Goal: Task Accomplishment & Management: Use online tool/utility

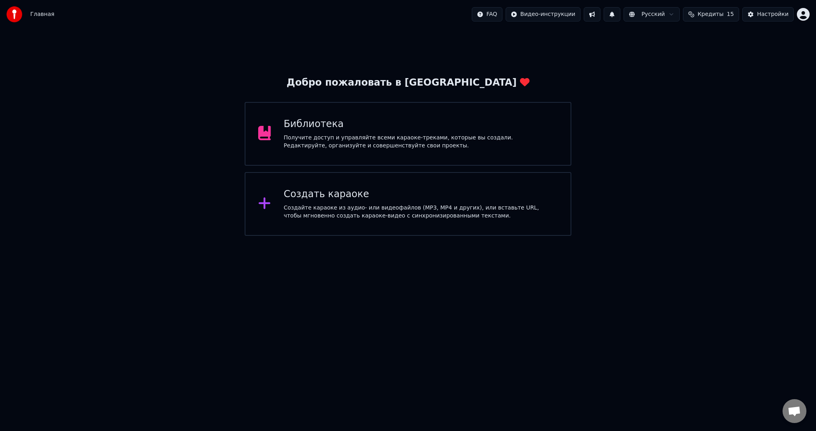
click at [307, 212] on div "Создайте караоке из аудио- или видеофайлов (MP3, MP4 и других), или вставьте UR…" at bounding box center [421, 212] width 274 height 16
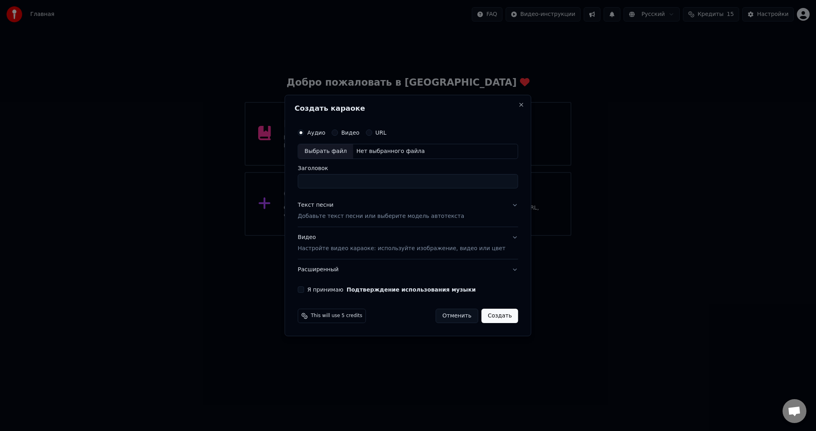
click at [322, 155] on div "Выбрать файл" at bounding box center [325, 151] width 55 height 14
drag, startPoint x: 402, startPoint y: 182, endPoint x: 247, endPoint y: 180, distance: 154.5
click at [252, 180] on body "**********" at bounding box center [408, 118] width 816 height 236
paste input "******"
type input "**********"
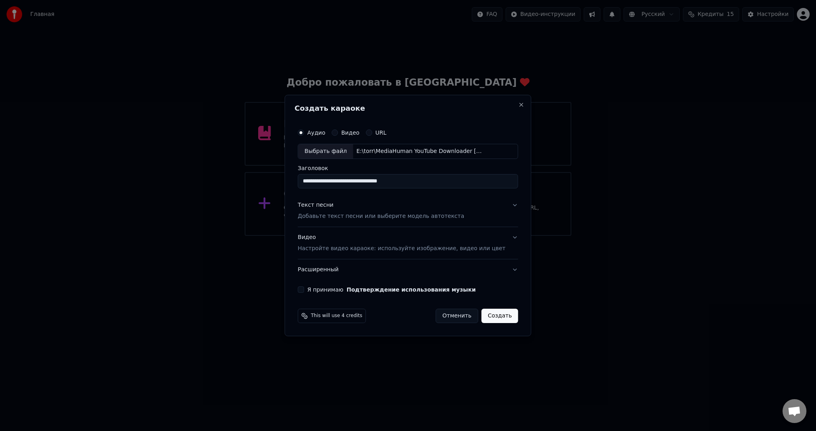
click at [342, 207] on div "Текст песни Добавьте текст песни или выберите модель автотекста" at bounding box center [380, 210] width 166 height 19
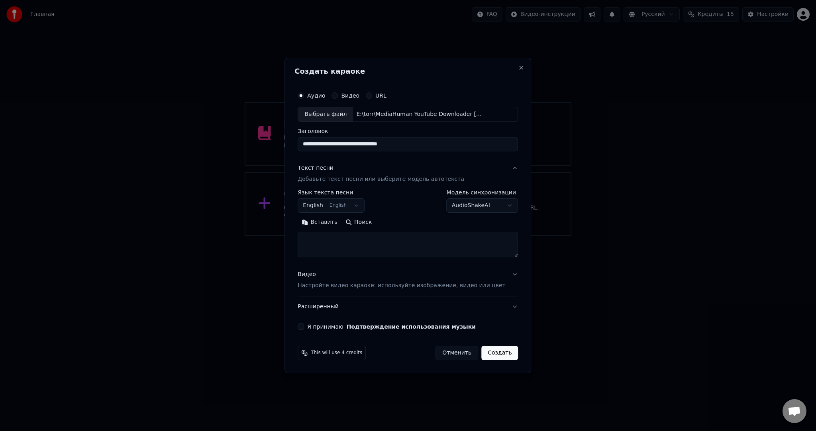
click at [344, 206] on body "**********" at bounding box center [408, 118] width 816 height 236
select select "**"
click at [343, 250] on textarea at bounding box center [407, 244] width 220 height 25
paste textarea "**********"
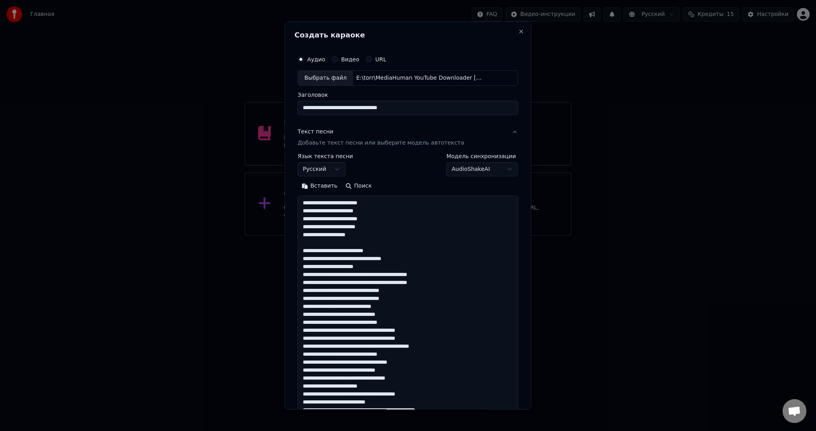
scroll to position [384, 0]
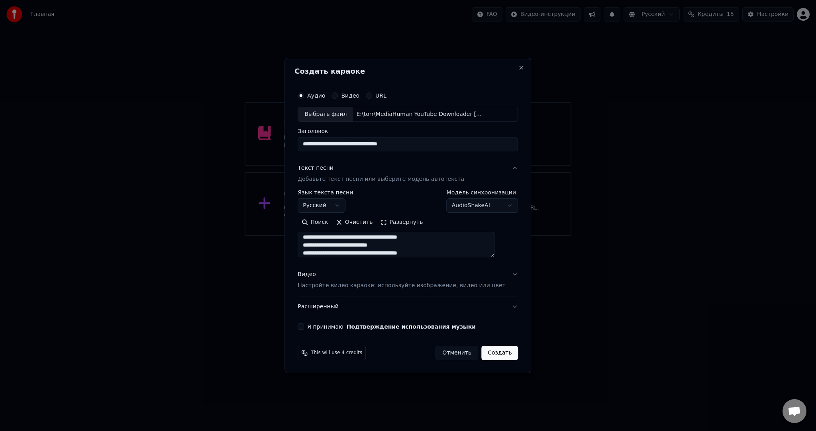
type textarea "**********"
click at [321, 276] on div "Видео Настройте видео караоке: используйте изображение, видео или цвет" at bounding box center [400, 279] width 207 height 19
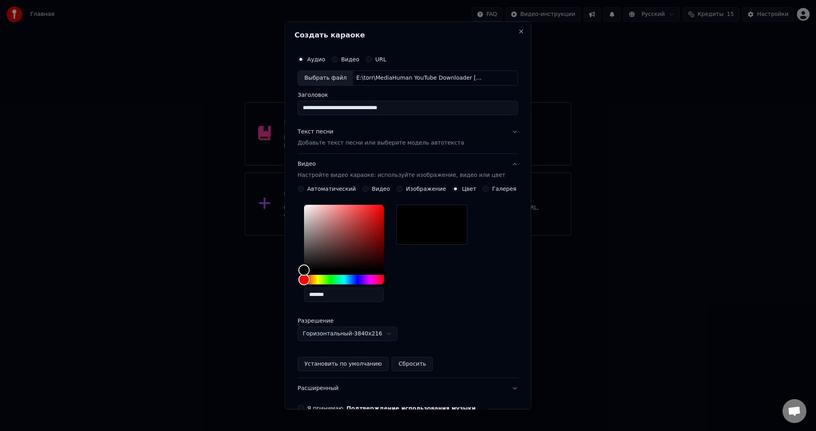
click at [365, 188] on button "Видео" at bounding box center [365, 189] width 6 height 6
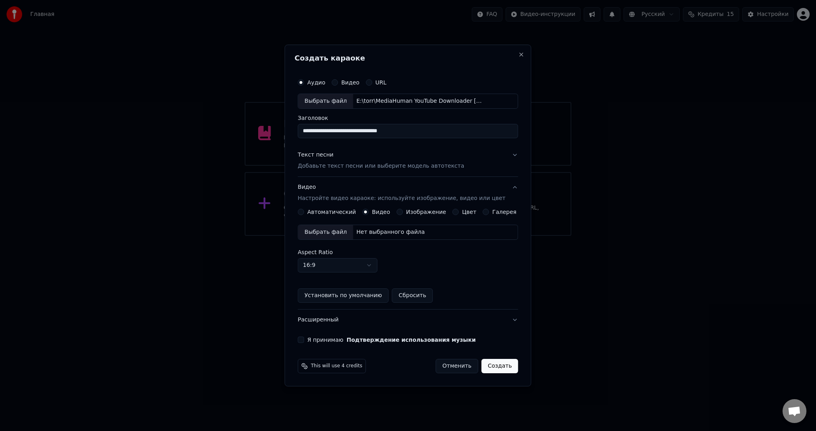
click at [338, 231] on div "Выбрать файл" at bounding box center [325, 232] width 55 height 14
click at [304, 340] on button "Я принимаю Подтверждение использования музыки" at bounding box center [300, 340] width 6 height 6
click at [498, 362] on button "Создать" at bounding box center [499, 366] width 37 height 14
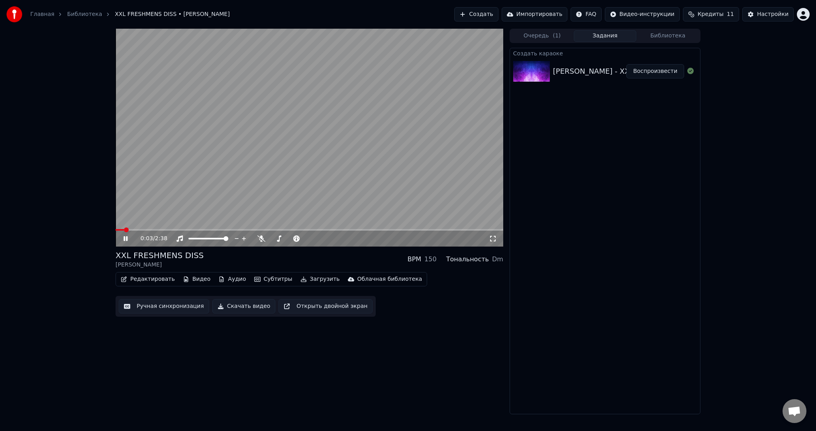
click at [211, 154] on video at bounding box center [309, 138] width 388 height 218
click at [269, 274] on button "Субтитры" at bounding box center [273, 279] width 45 height 11
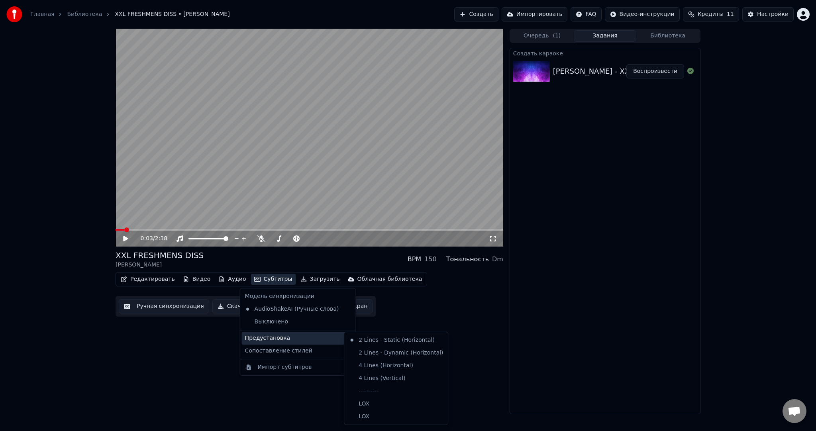
click at [283, 337] on div "Предустановка" at bounding box center [298, 338] width 112 height 13
click at [366, 388] on div "----------" at bounding box center [396, 391] width 100 height 13
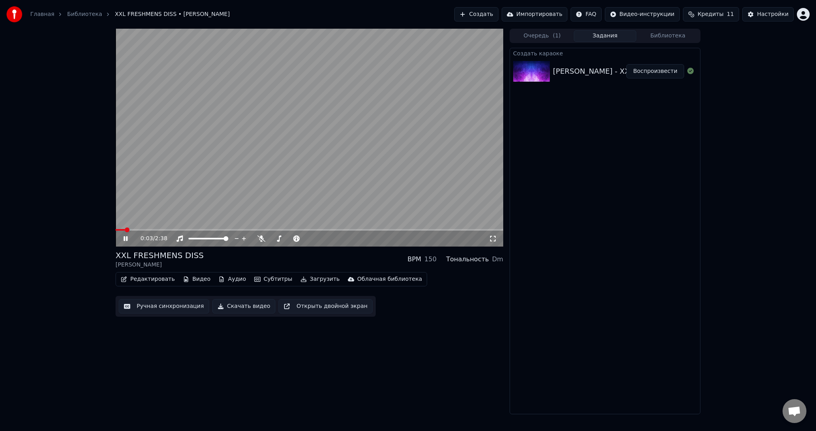
click at [162, 300] on button "Ручная синхронизация" at bounding box center [164, 306] width 90 height 14
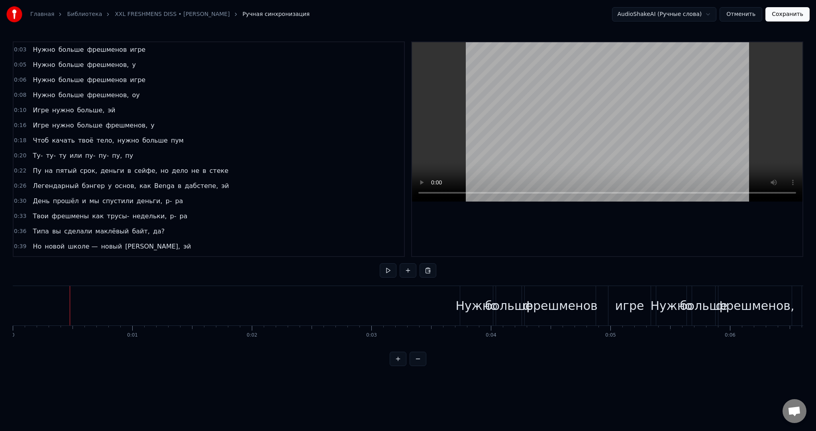
click at [387, 264] on button at bounding box center [388, 270] width 17 height 14
click at [391, 271] on button at bounding box center [388, 270] width 17 height 14
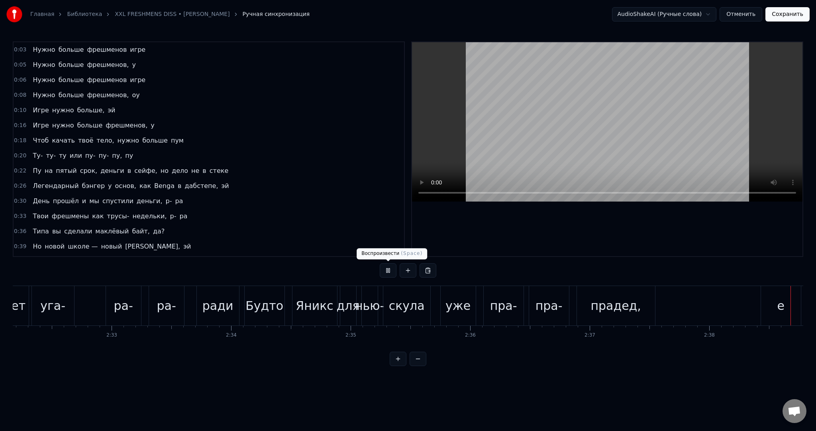
scroll to position [0, 18184]
click at [783, 11] on button "Сохранить" at bounding box center [787, 14] width 44 height 14
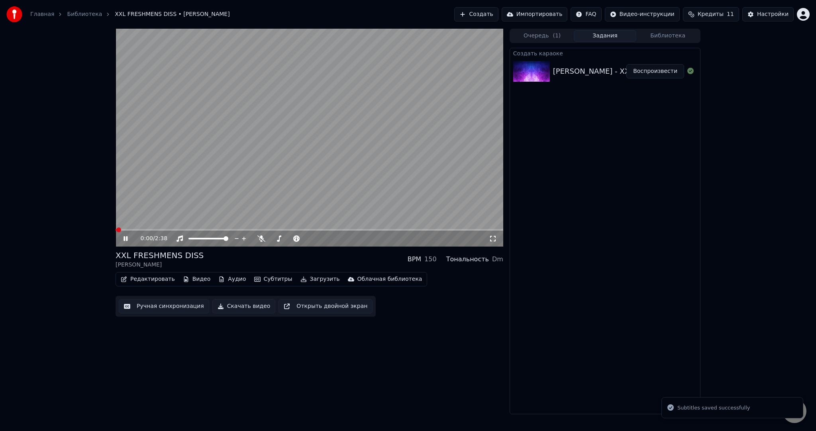
click at [382, 127] on video at bounding box center [309, 138] width 388 height 218
click at [307, 278] on button "Загрузить" at bounding box center [320, 279] width 46 height 11
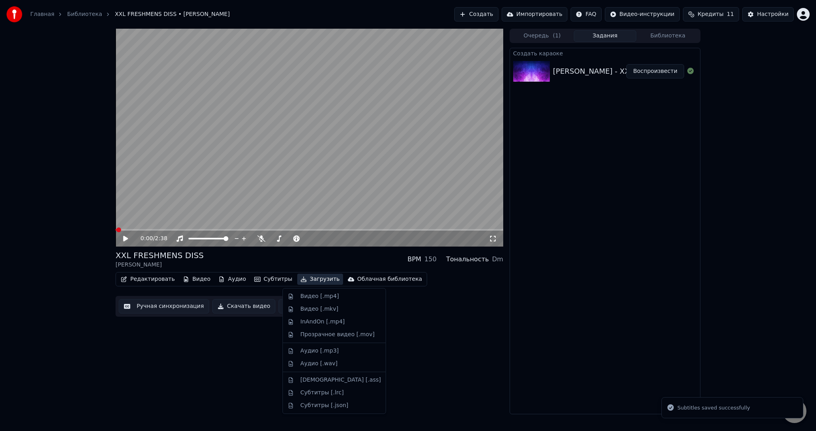
click at [312, 294] on div "Видео [.mp4]" at bounding box center [319, 296] width 39 height 8
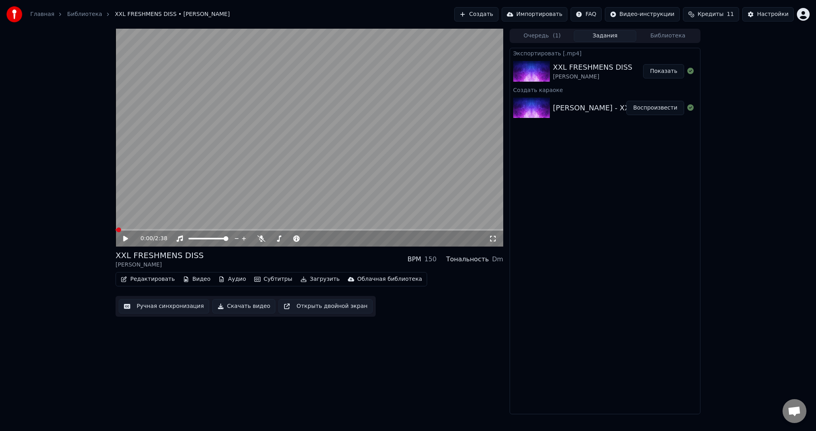
click at [493, 11] on button "Создать" at bounding box center [476, 14] width 44 height 14
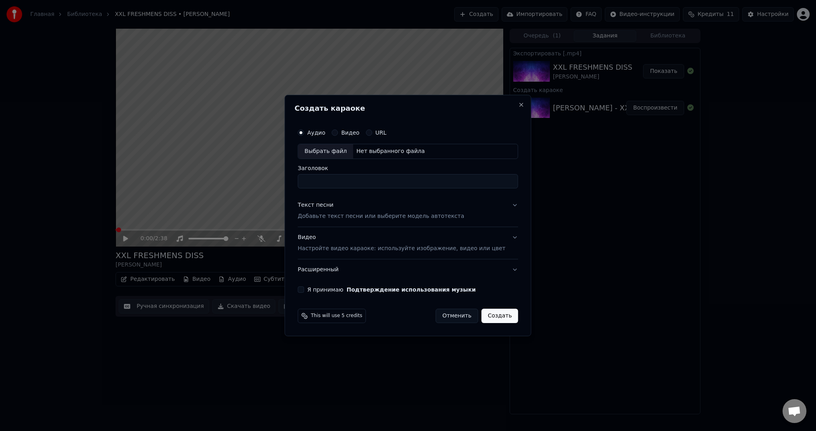
click at [335, 154] on div "Выбрать файл" at bounding box center [325, 151] width 55 height 14
type input "**********"
click at [352, 219] on p "Добавьте текст песни или выберите модель автотекста" at bounding box center [380, 216] width 166 height 8
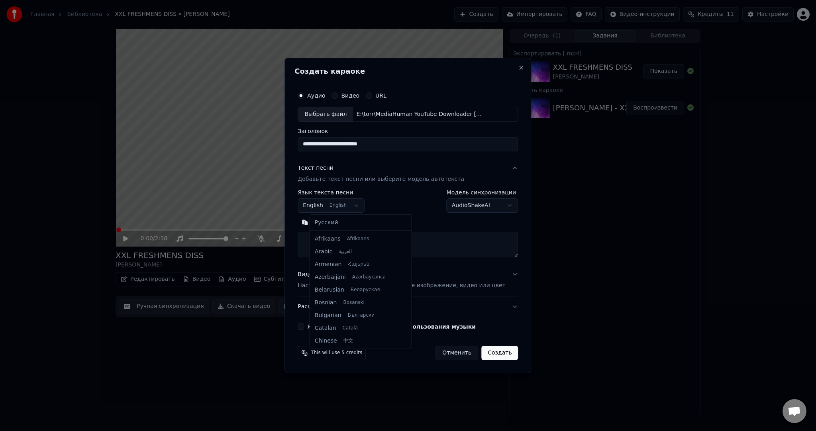
click at [341, 208] on body "**********" at bounding box center [408, 215] width 816 height 431
select select "**"
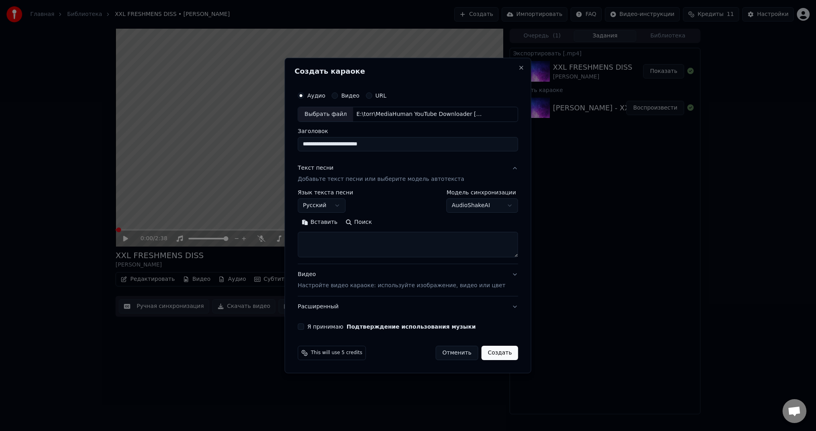
click at [349, 241] on textarea at bounding box center [407, 244] width 220 height 25
paste textarea "**********"
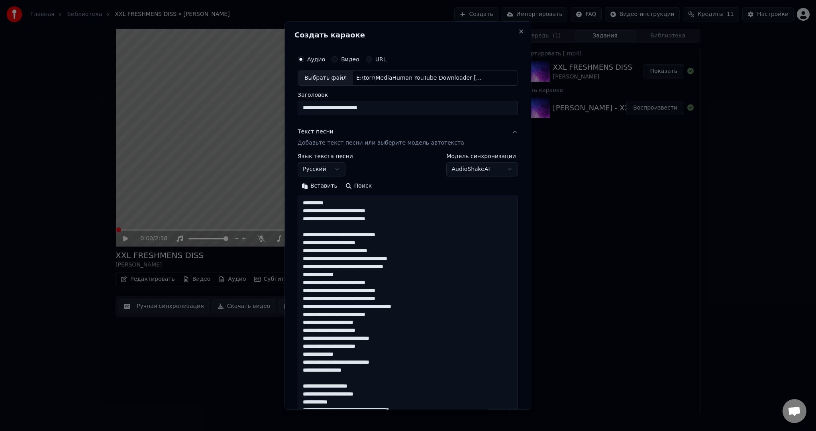
scroll to position [718, 0]
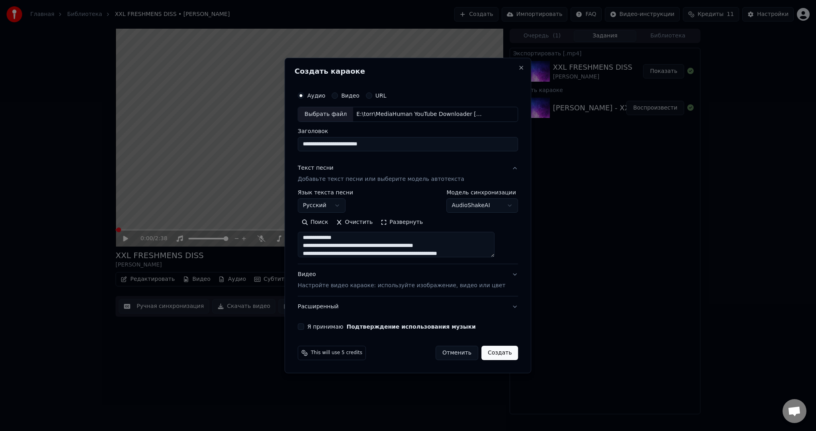
type textarea "**********"
click at [349, 281] on div "Видео Настройте видео караоке: используйте изображение, видео или цвет" at bounding box center [400, 279] width 207 height 19
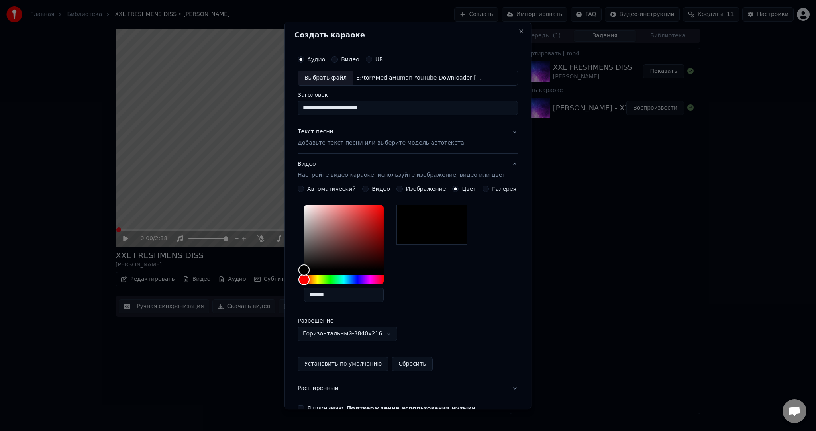
click at [343, 147] on p "Добавьте текст песни или выберите модель автотекста" at bounding box center [380, 143] width 166 height 8
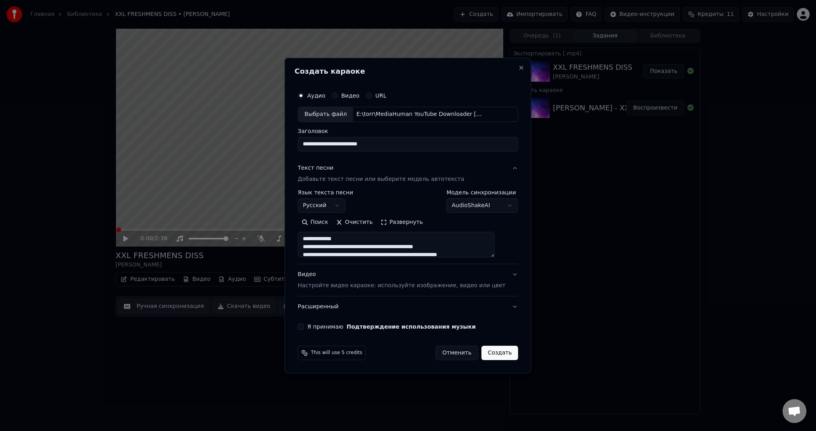
scroll to position [722, 0]
click at [394, 285] on p "Настройте видео караоке: используйте изображение, видео или цвет" at bounding box center [400, 286] width 207 height 8
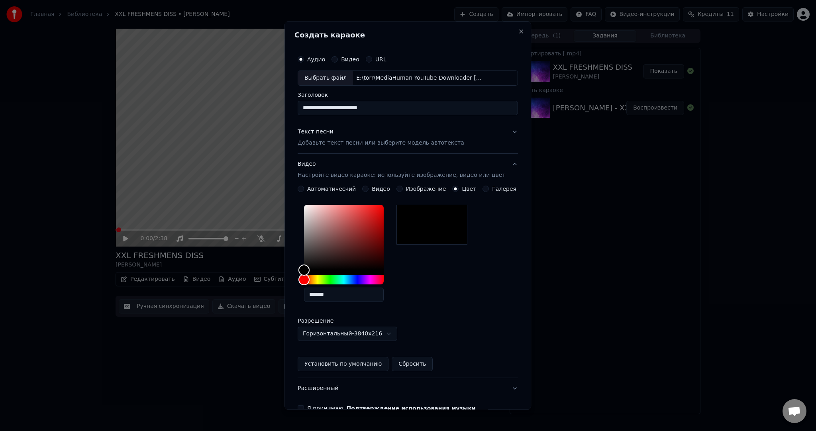
click at [366, 188] on button "Видео" at bounding box center [365, 189] width 6 height 6
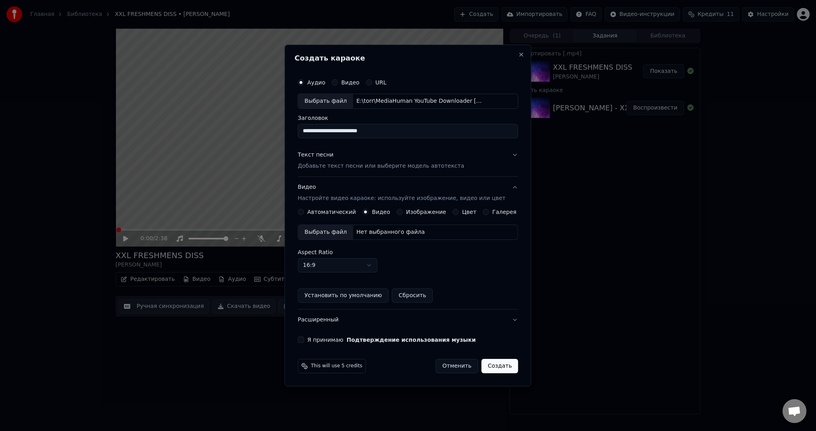
click at [336, 234] on div "Выбрать файл" at bounding box center [325, 232] width 55 height 14
click at [304, 339] on button "Я принимаю Подтверждение использования музыки" at bounding box center [300, 340] width 6 height 6
click at [501, 362] on button "Создать" at bounding box center [499, 366] width 37 height 14
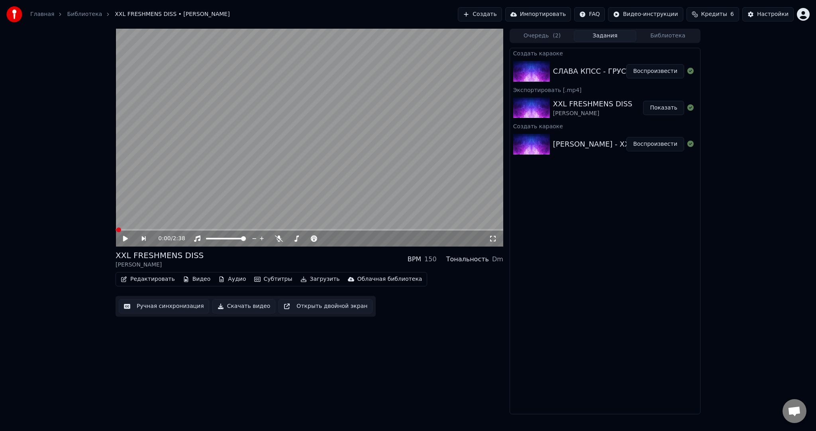
click at [650, 72] on button "Воспроизвести" at bounding box center [655, 71] width 58 height 14
click at [270, 278] on button "Субтитры" at bounding box center [273, 279] width 45 height 11
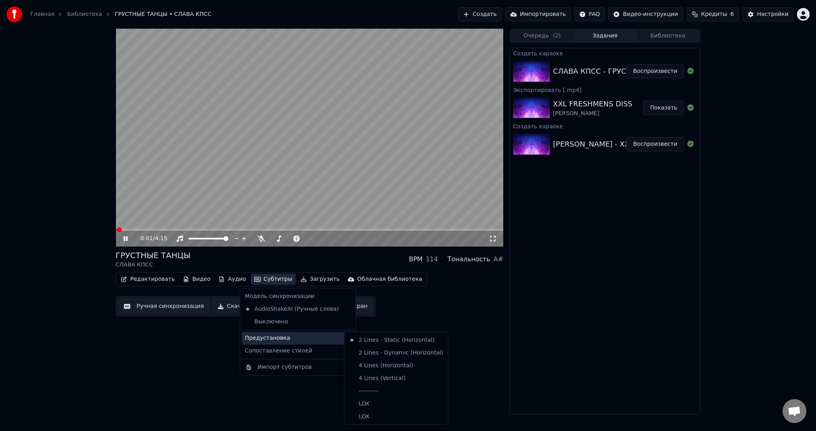
click at [284, 336] on div "Предустановка" at bounding box center [298, 338] width 112 height 13
click at [384, 389] on div "----------" at bounding box center [396, 391] width 100 height 13
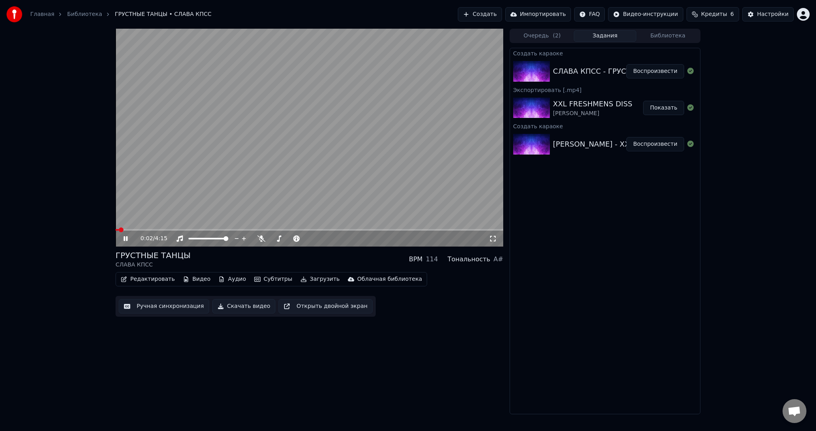
click at [170, 303] on button "Ручная синхронизация" at bounding box center [164, 306] width 90 height 14
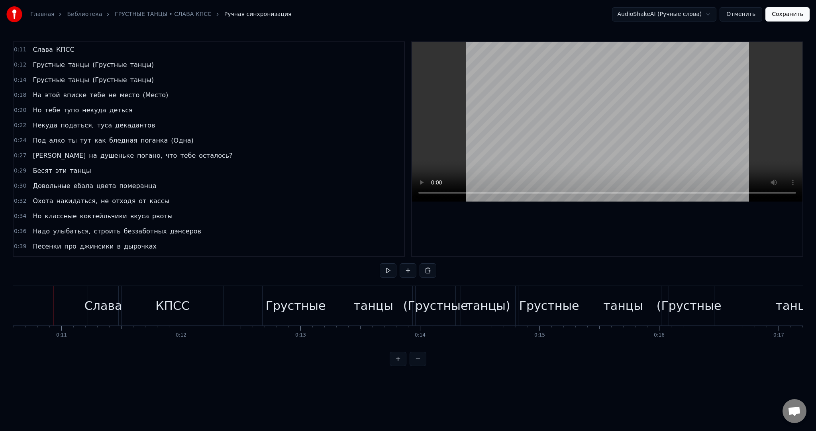
click at [10, 300] on div "Главная Библиотека ГРУСТНЫЕ ТАНЦЫ • СЛАВА КПСС Ручная синхронизация AudioShakeA…" at bounding box center [408, 183] width 816 height 366
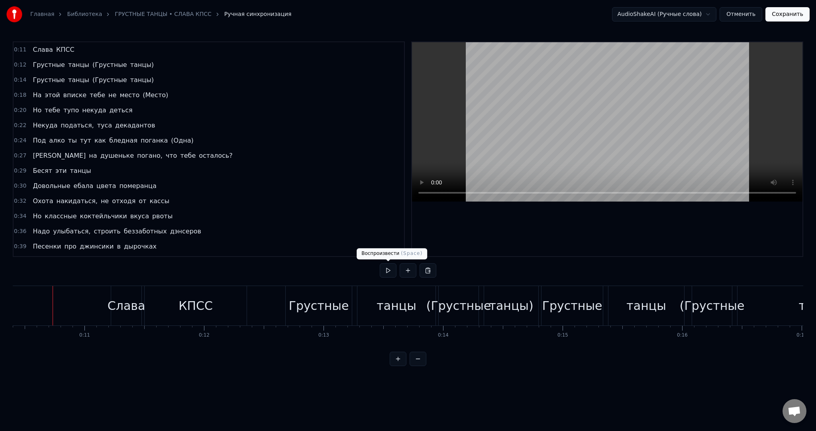
click at [386, 270] on button at bounding box center [388, 270] width 17 height 14
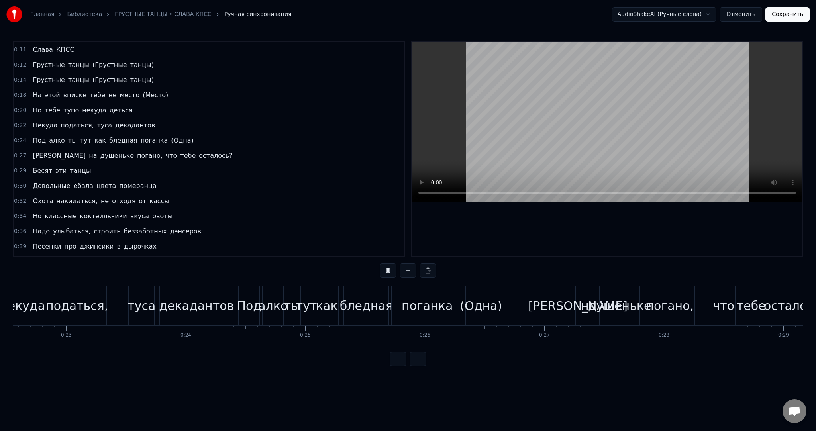
scroll to position [0, 3425]
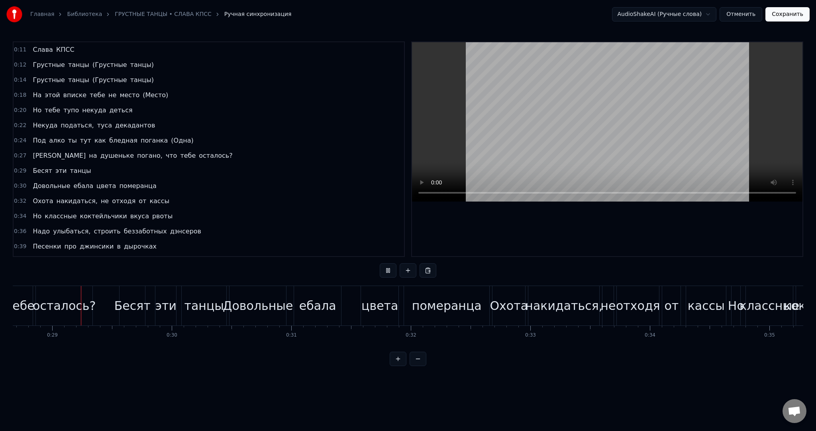
click at [476, 104] on video at bounding box center [607, 121] width 390 height 159
click at [170, 136] on span "(Одна)" at bounding box center [182, 140] width 24 height 9
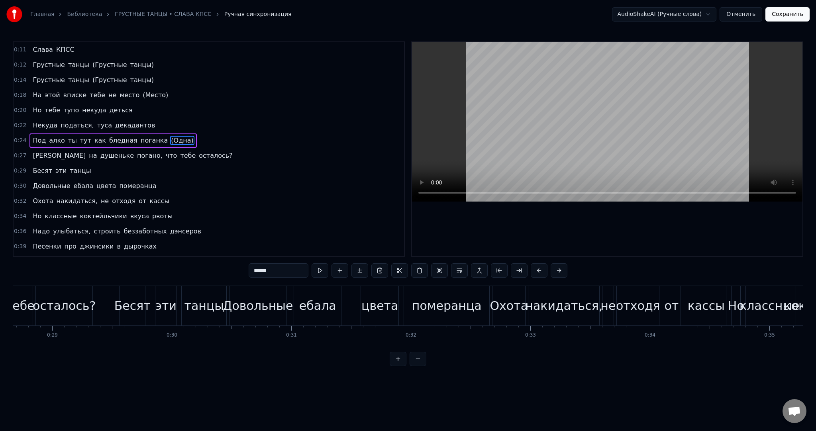
scroll to position [0, 3107]
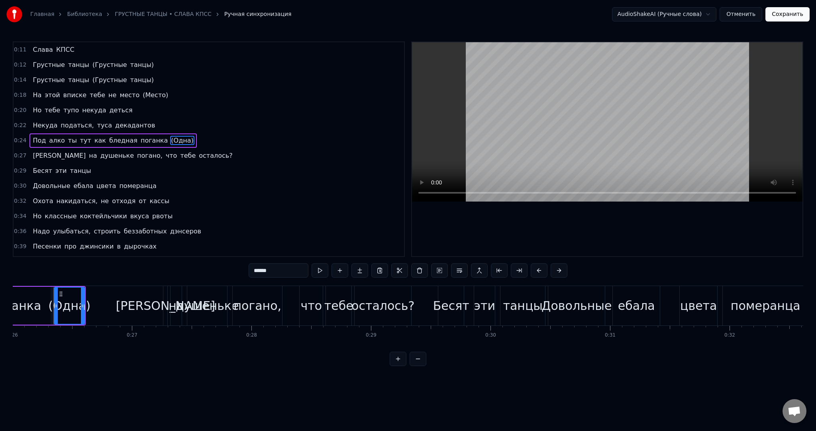
click at [258, 271] on input "******" at bounding box center [279, 270] width 60 height 14
type input "*"
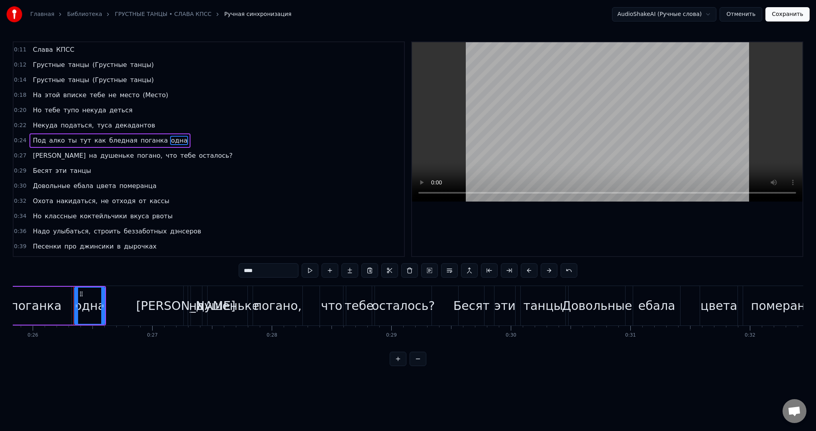
scroll to position [0, 3012]
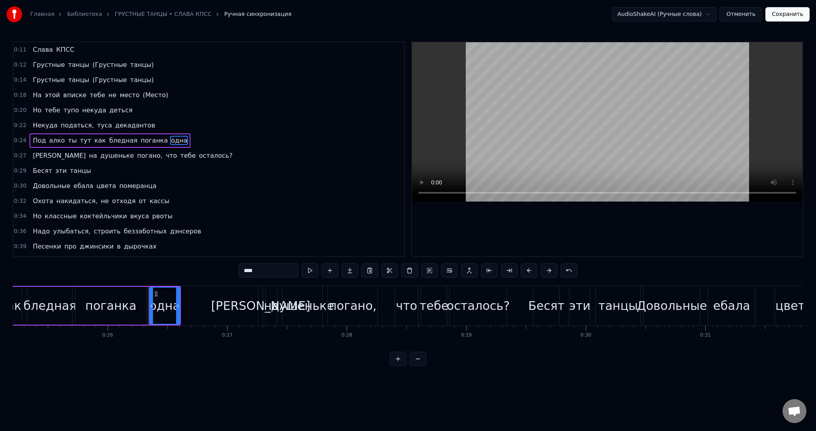
type input "****"
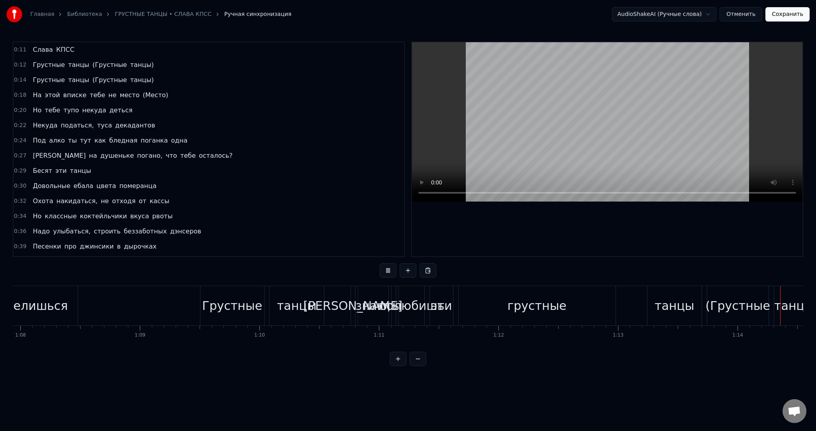
scroll to position [0, 8847]
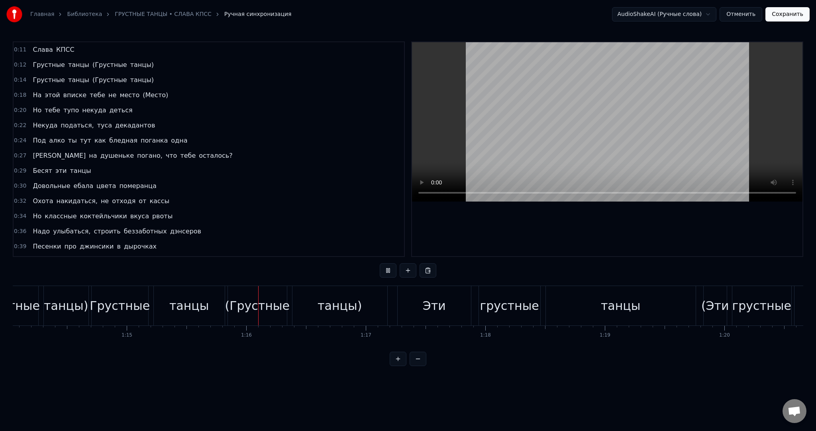
click at [544, 133] on video at bounding box center [607, 121] width 390 height 159
click at [744, 14] on button "Отменить" at bounding box center [740, 14] width 43 height 14
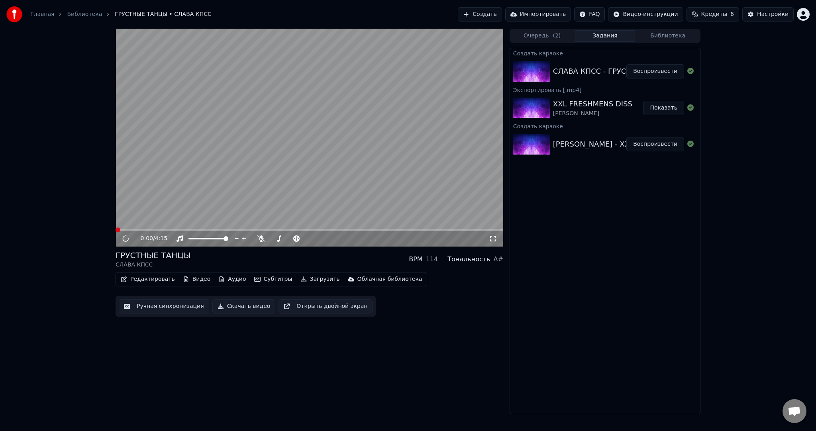
click at [221, 157] on video at bounding box center [309, 138] width 388 height 218
click at [158, 277] on button "Редактировать" at bounding box center [147, 279] width 61 height 11
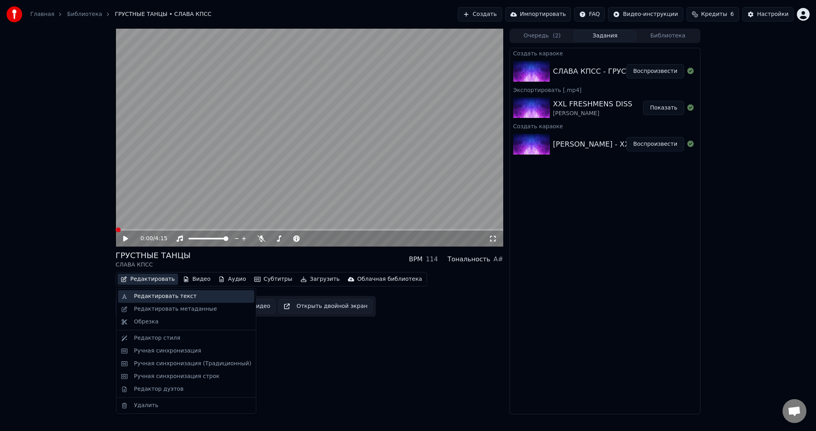
click at [154, 297] on div "Редактировать текст" at bounding box center [165, 296] width 63 height 8
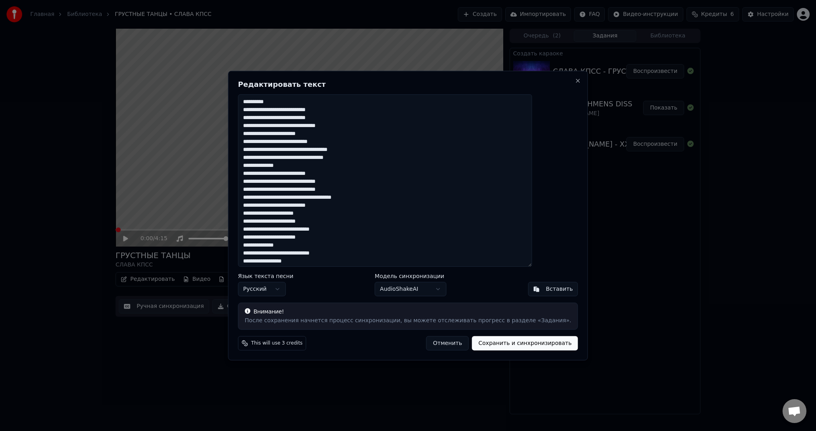
click at [358, 232] on textarea at bounding box center [385, 180] width 294 height 172
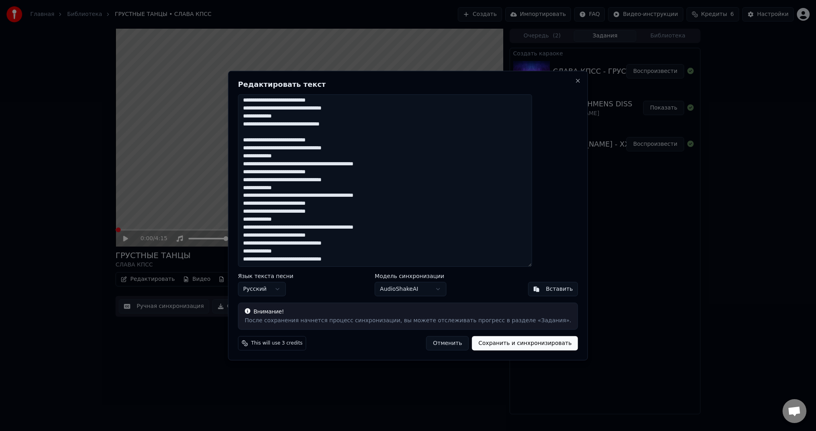
click at [490, 339] on button "Сохранить и синхронизировать" at bounding box center [525, 343] width 106 height 14
type textarea "**********"
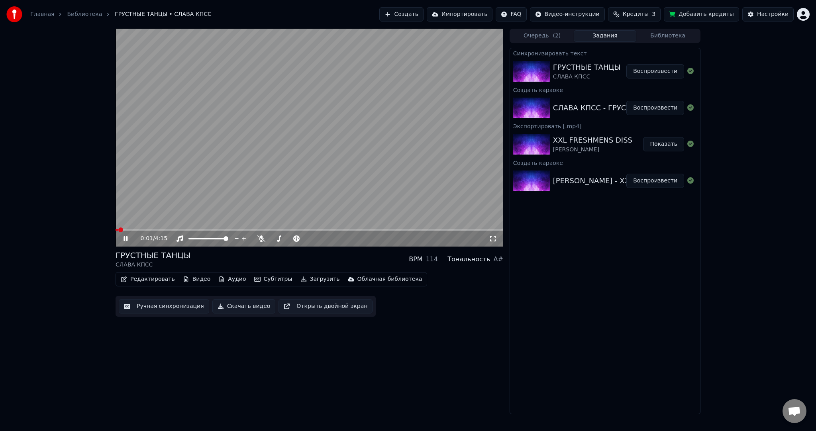
click at [265, 167] on video at bounding box center [309, 138] width 388 height 218
click at [661, 71] on button "Воспроизвести" at bounding box center [655, 71] width 58 height 14
click at [266, 152] on video at bounding box center [309, 138] width 388 height 218
click at [268, 174] on video at bounding box center [309, 138] width 388 height 218
click at [260, 272] on div "ГРУСТНЫЕ ТАНЦЫ СЛАВА КПСС BPM 114 Тональность A# Редактировать Видео Аудио Субт…" at bounding box center [309, 283] width 388 height 67
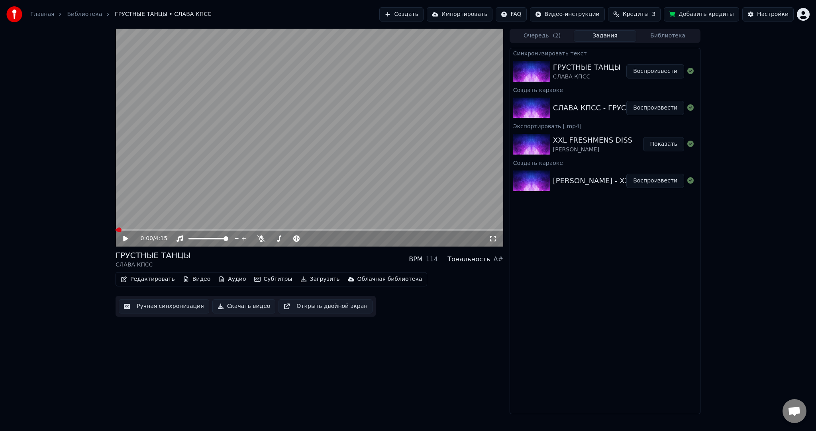
click at [261, 275] on button "Субтитры" at bounding box center [273, 279] width 45 height 11
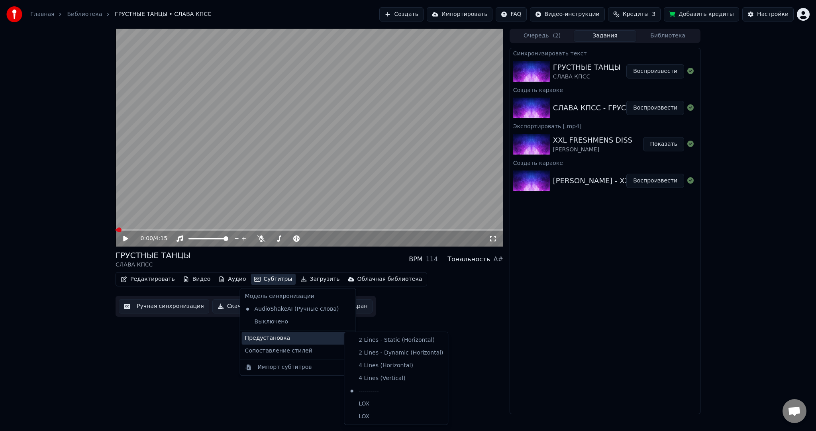
click at [284, 341] on div "Предустановка" at bounding box center [298, 338] width 112 height 13
click at [367, 388] on div "----------" at bounding box center [396, 391] width 100 height 13
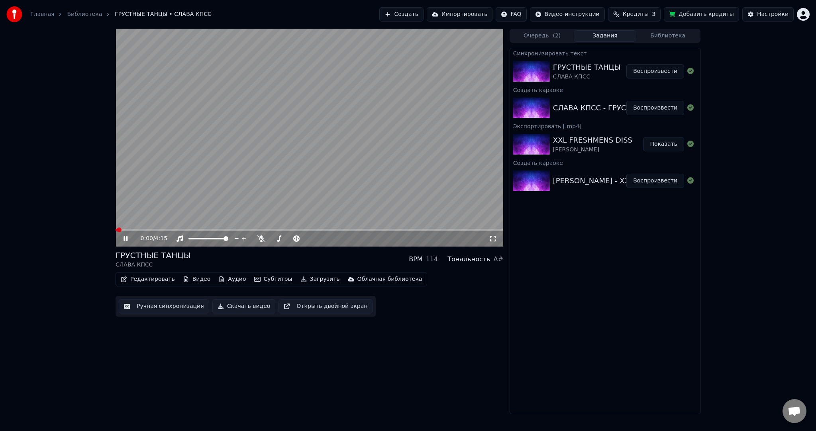
click at [166, 307] on button "Ручная синхронизация" at bounding box center [164, 306] width 90 height 14
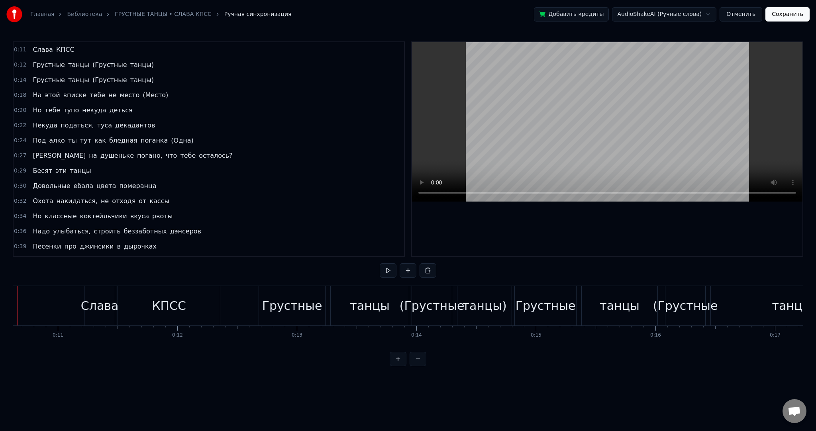
scroll to position [0, 1234]
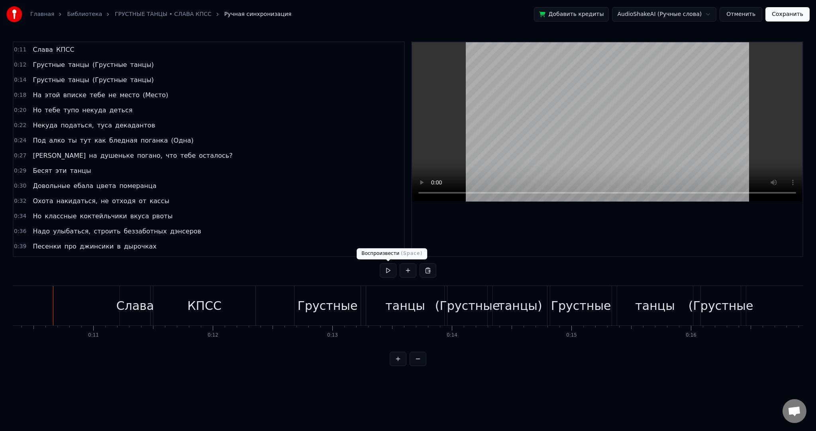
click at [389, 268] on button at bounding box center [388, 270] width 17 height 14
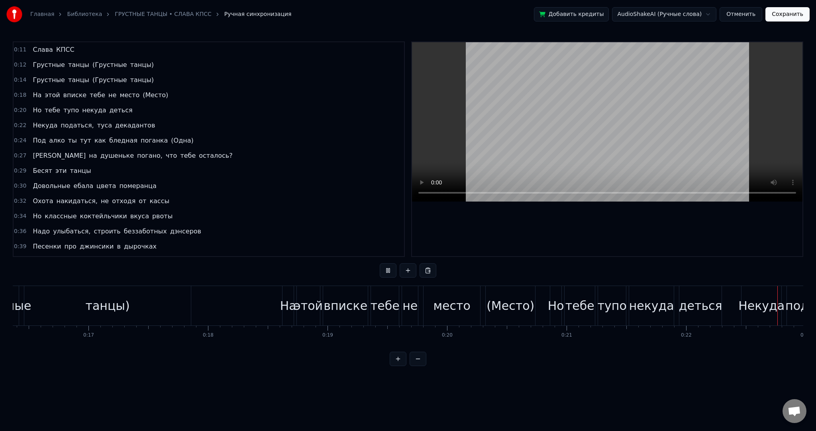
scroll to position [0, 2686]
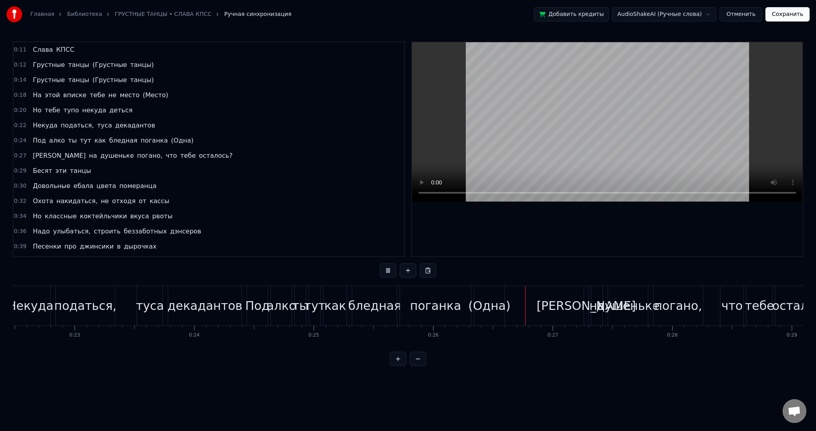
click at [386, 268] on button at bounding box center [388, 270] width 17 height 14
click at [484, 313] on div "(Одна)" at bounding box center [489, 306] width 42 height 18
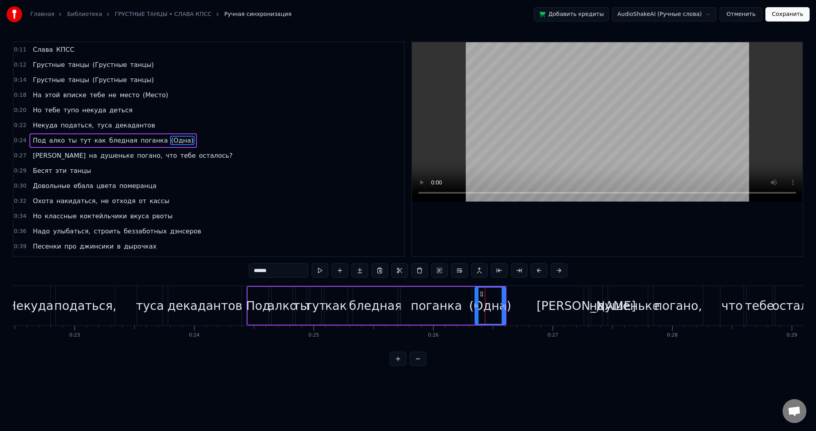
drag, startPoint x: 279, startPoint y: 269, endPoint x: 217, endPoint y: 268, distance: 62.1
click at [231, 268] on div "0:11 Слава КПСС 0:12 Грустные танцы (Грустные танцы) 0:14 Грустные танцы (Груст…" at bounding box center [408, 203] width 790 height 325
type input "****"
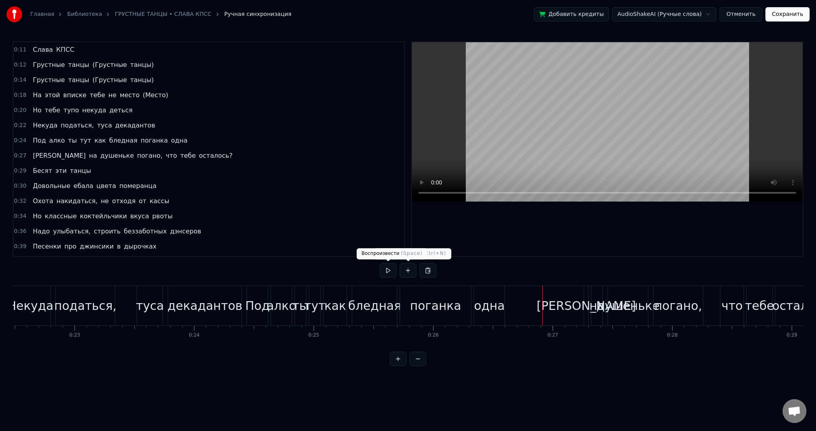
click at [390, 272] on button at bounding box center [388, 270] width 17 height 14
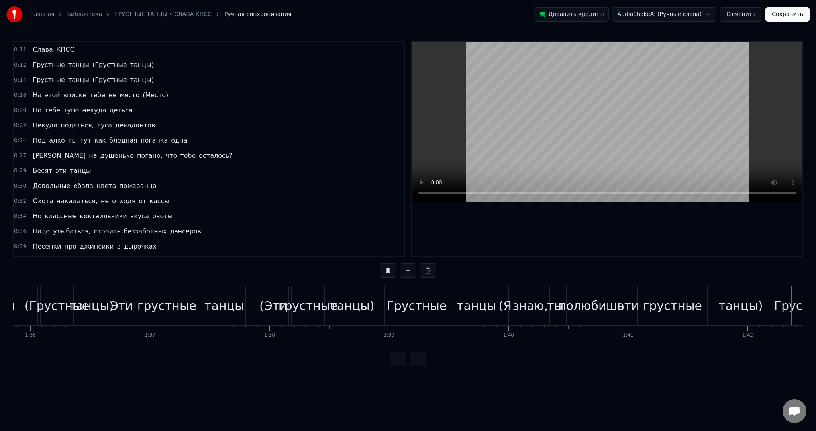
scroll to position [0, 12182]
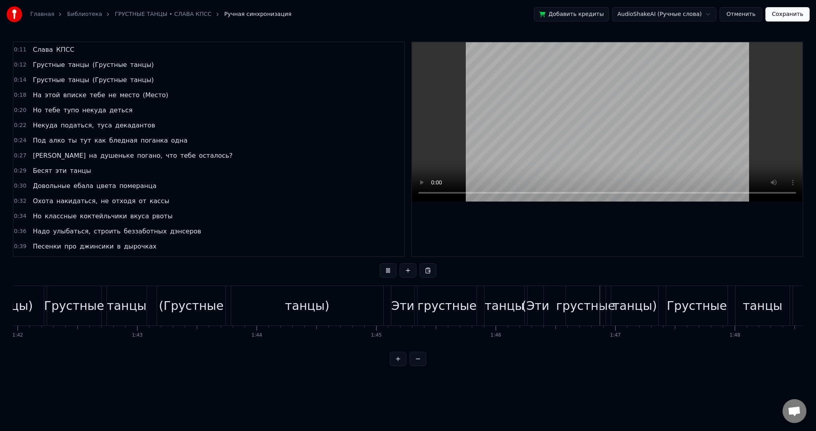
click at [572, 119] on video at bounding box center [607, 121] width 390 height 159
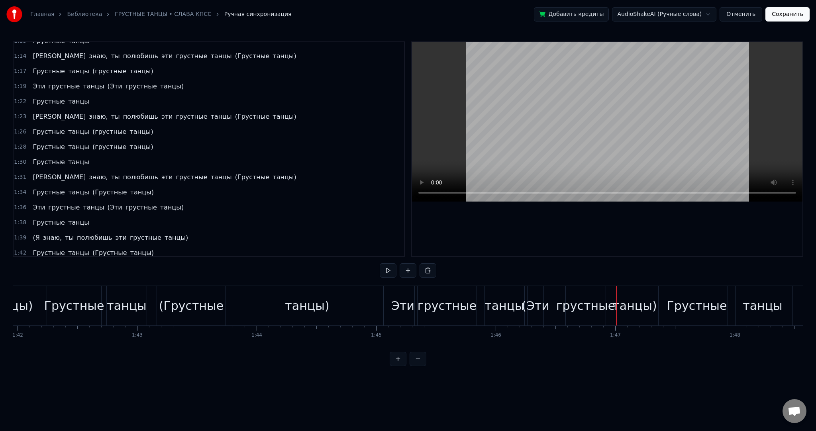
scroll to position [518, 0]
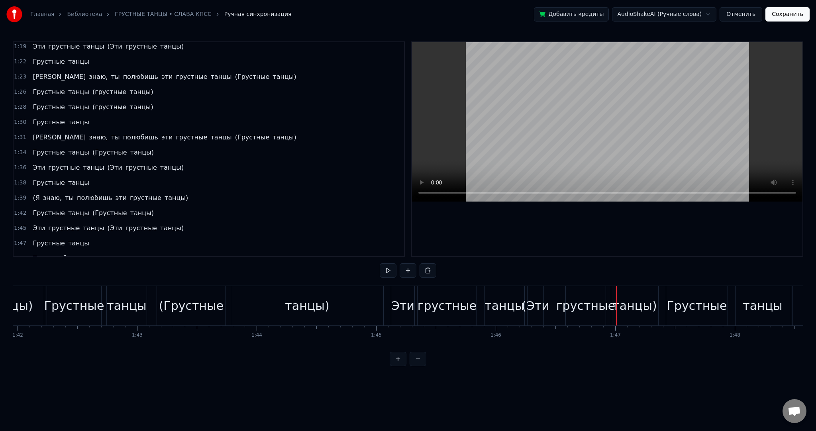
click at [34, 193] on span "(Я" at bounding box center [36, 197] width 8 height 9
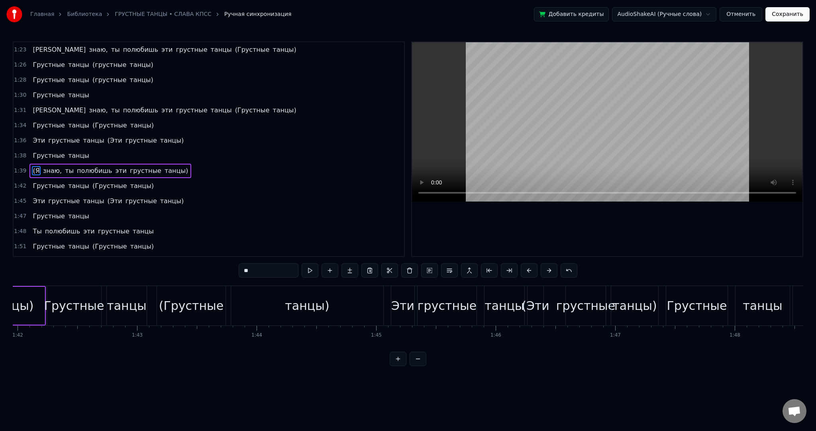
scroll to position [0, 11901]
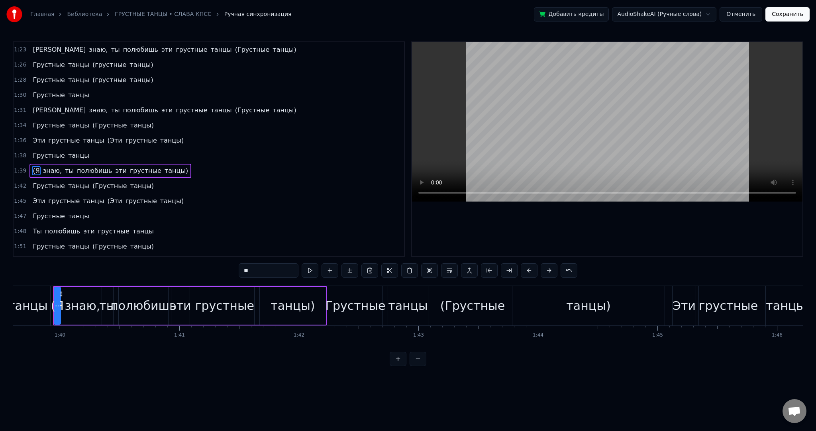
click at [246, 270] on input "**" at bounding box center [269, 270] width 60 height 14
click at [210, 166] on span "танцы)" at bounding box center [222, 170] width 25 height 9
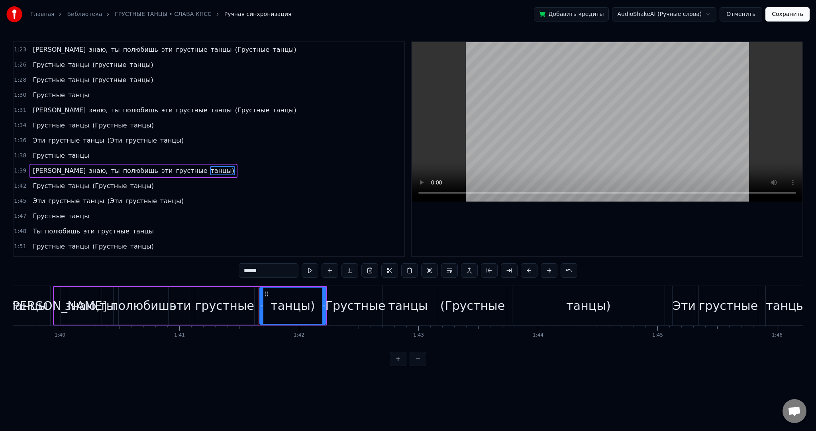
click at [278, 272] on input "******" at bounding box center [269, 270] width 60 height 14
type input "*****"
click at [325, 298] on div "танцы" at bounding box center [292, 306] width 67 height 38
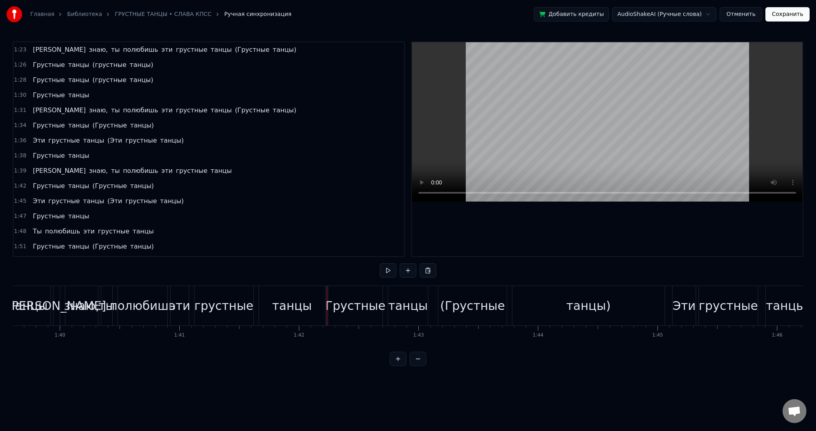
click at [386, 270] on button at bounding box center [388, 270] width 17 height 14
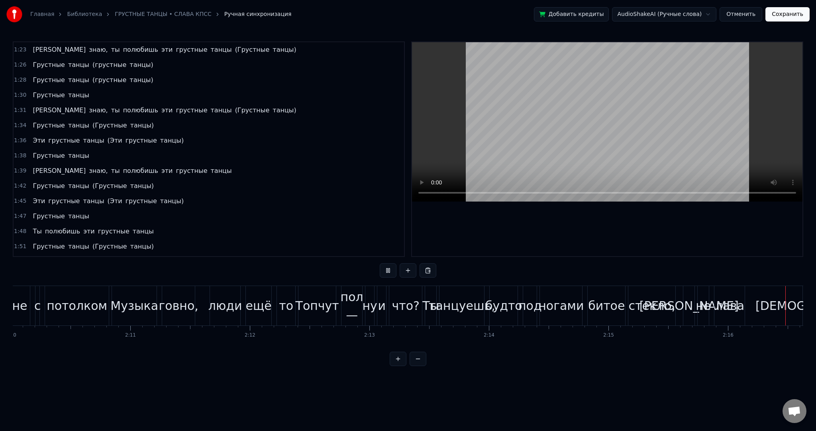
scroll to position [0, 16264]
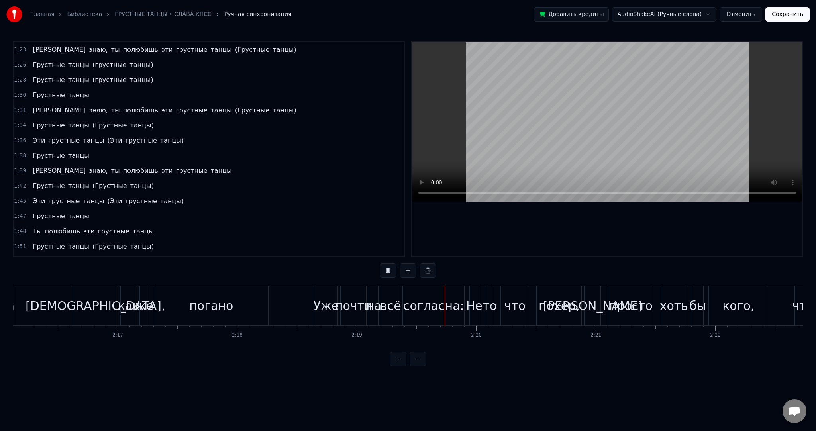
click at [519, 120] on video at bounding box center [607, 121] width 390 height 159
click at [217, 306] on div "погано" at bounding box center [211, 306] width 44 height 18
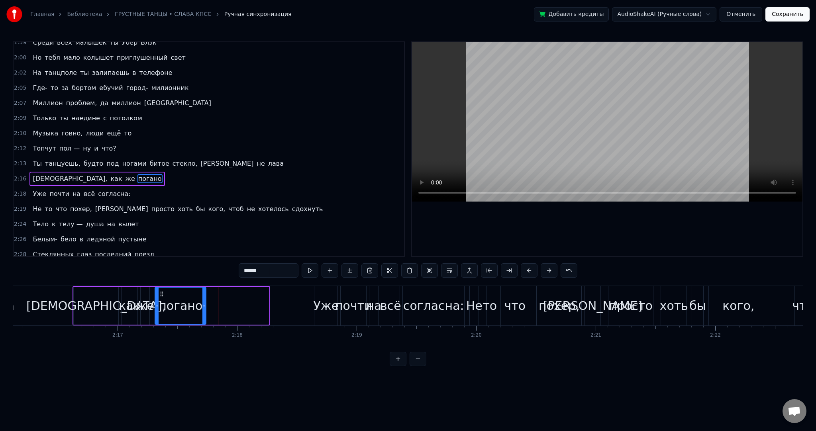
drag, startPoint x: 266, startPoint y: 307, endPoint x: 204, endPoint y: 304, distance: 63.0
click at [204, 304] on icon at bounding box center [203, 306] width 3 height 6
click at [317, 271] on button at bounding box center [309, 270] width 17 height 14
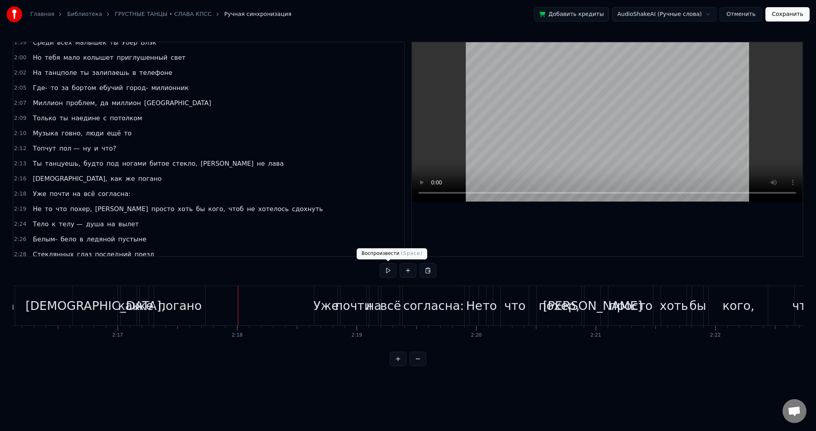
click at [385, 268] on button at bounding box center [388, 270] width 17 height 14
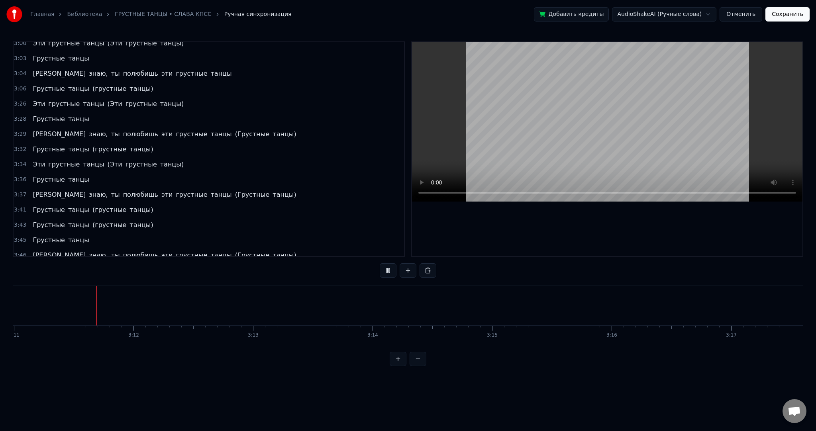
scroll to position [1251, 0]
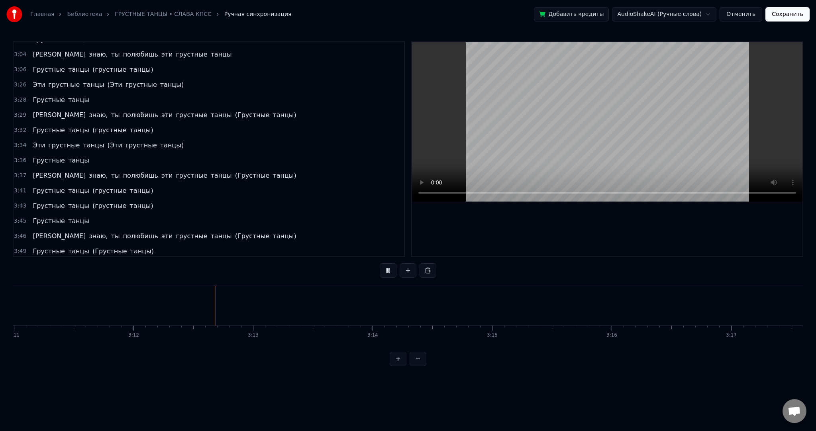
click at [491, 113] on video at bounding box center [607, 121] width 390 height 159
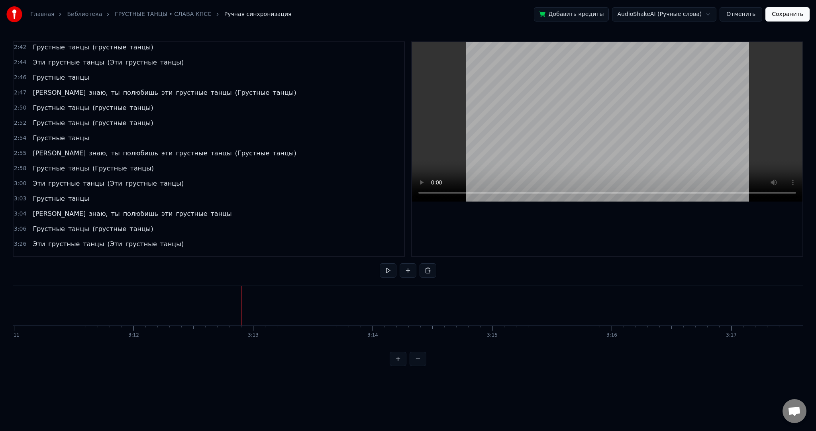
click at [92, 224] on span "(грустные" at bounding box center [109, 228] width 35 height 9
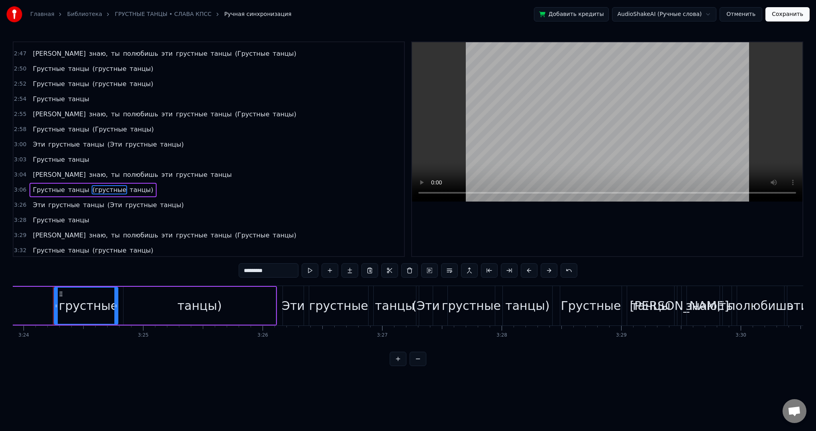
scroll to position [1012, 0]
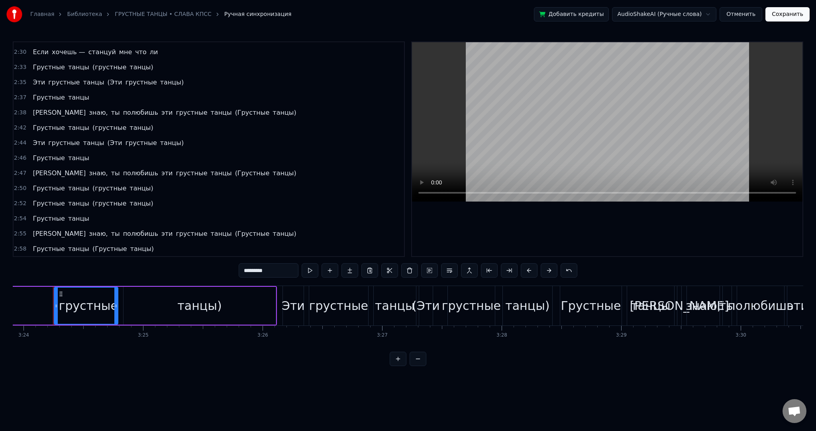
click at [49, 214] on span "Грустные" at bounding box center [48, 218] width 33 height 9
type input "********"
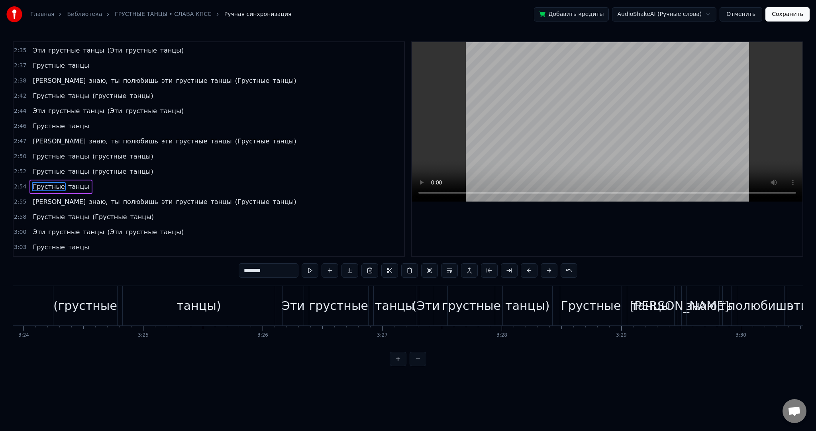
scroll to position [0, 20845]
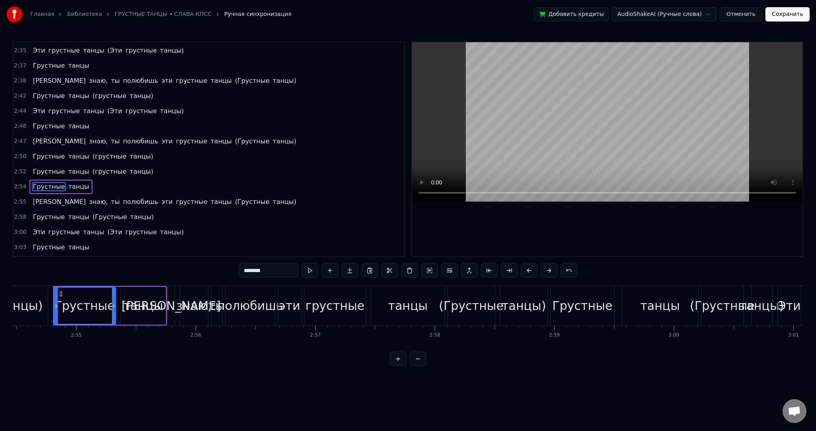
click at [45, 243] on span "Грустные" at bounding box center [48, 247] width 33 height 9
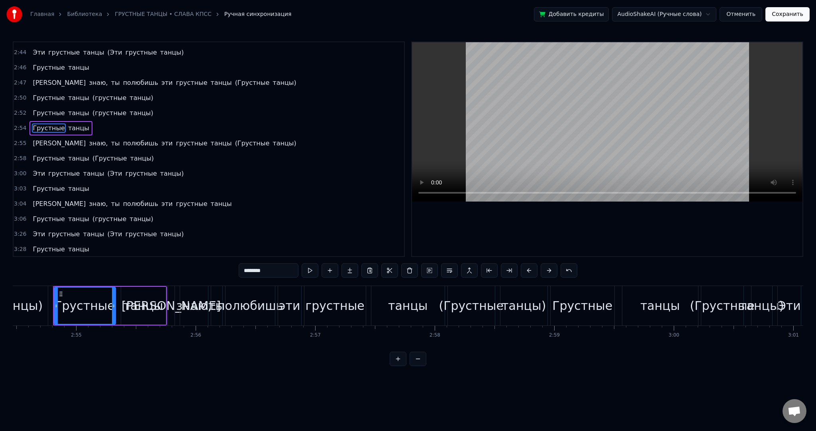
scroll to position [0, 21846]
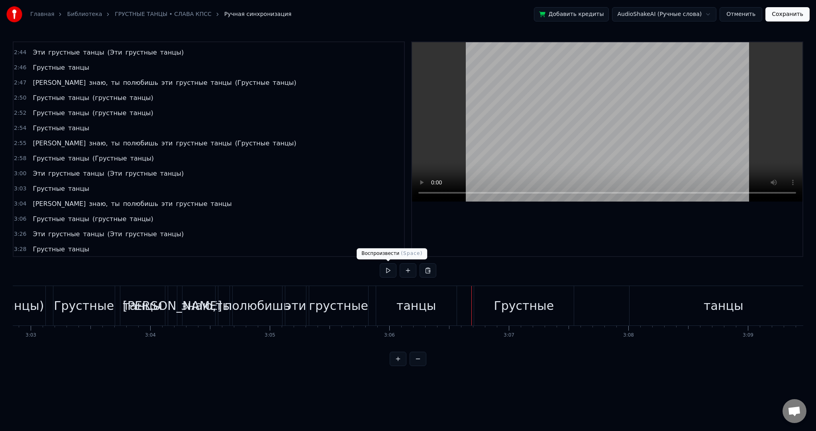
click at [387, 265] on button at bounding box center [388, 270] width 17 height 14
click at [457, 294] on div "Я знаю, ты полюбишь эти грустные танцы" at bounding box center [313, 305] width 291 height 39
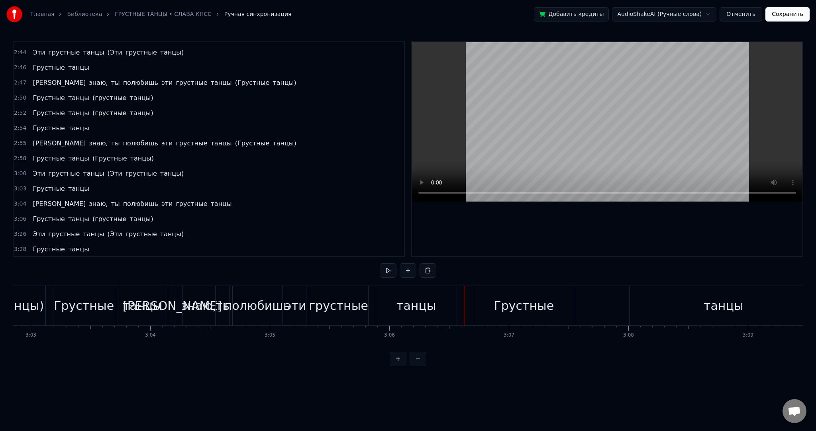
click at [494, 296] on div "Грустные" at bounding box center [524, 305] width 100 height 39
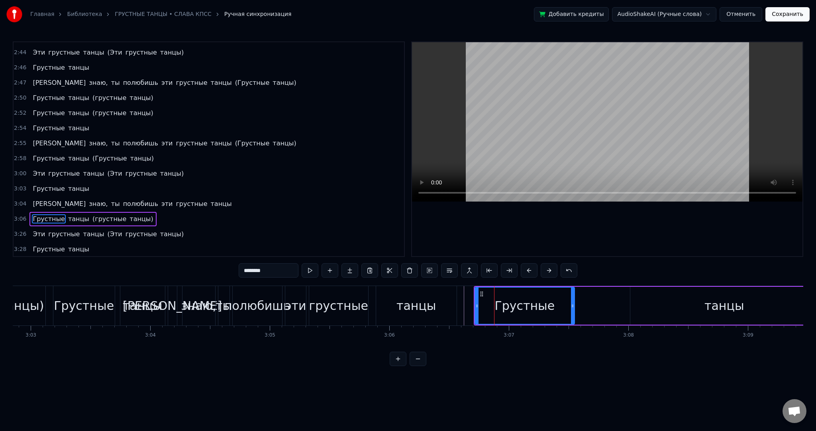
scroll to position [1131, 0]
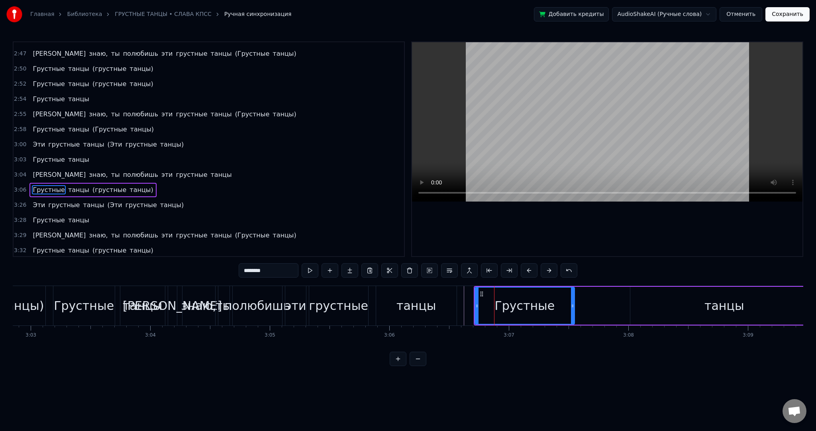
click at [40, 200] on span "Эти" at bounding box center [39, 204] width 14 height 9
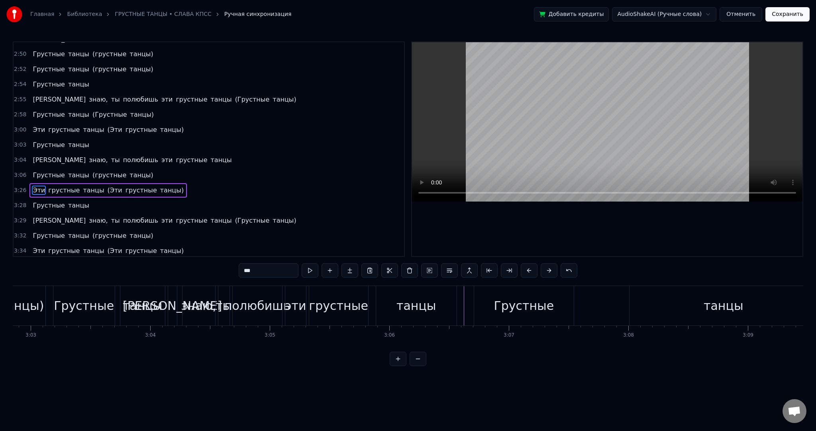
scroll to position [0, 24592]
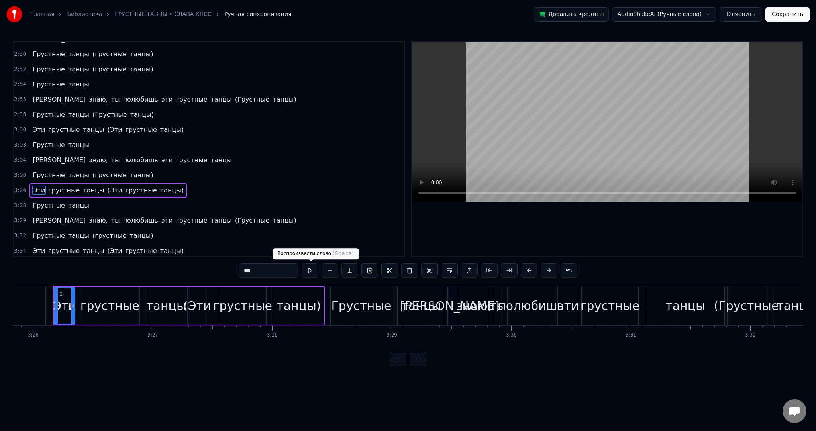
click at [309, 270] on button at bounding box center [309, 270] width 17 height 14
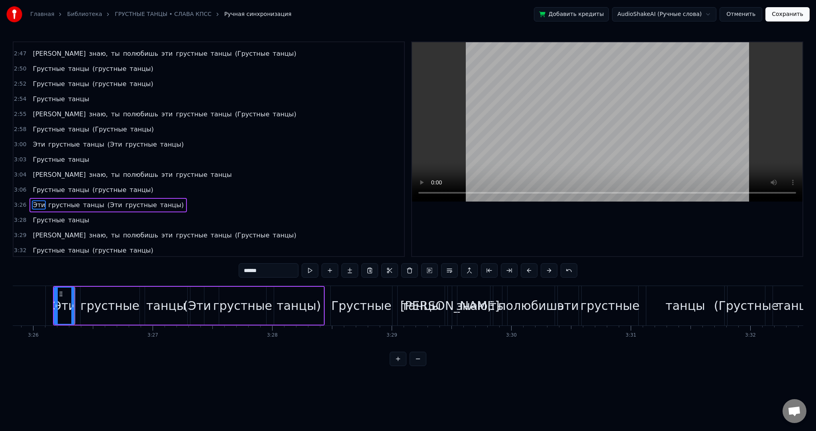
scroll to position [0, 24581]
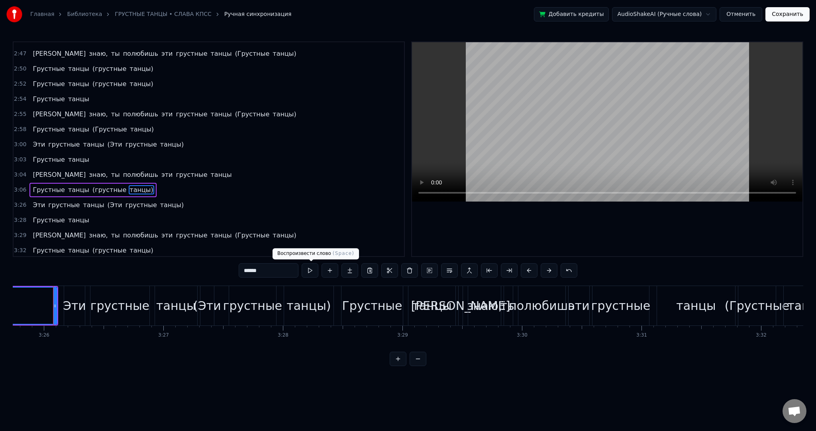
click at [309, 273] on button at bounding box center [309, 270] width 17 height 14
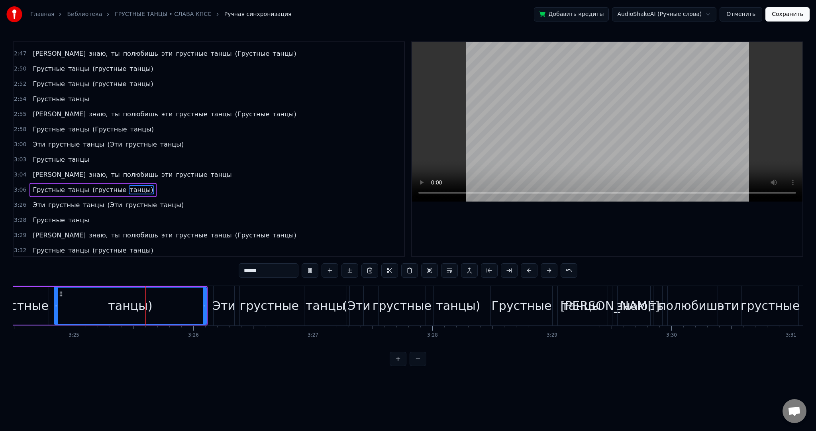
click at [47, 185] on span "Грустные" at bounding box center [48, 189] width 33 height 9
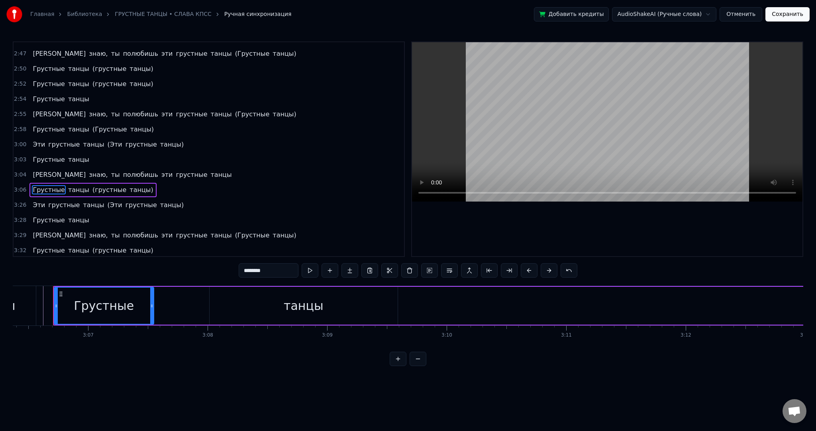
click at [142, 296] on div "Грустные" at bounding box center [104, 306] width 99 height 36
click at [92, 185] on span "(грустные" at bounding box center [109, 189] width 35 height 9
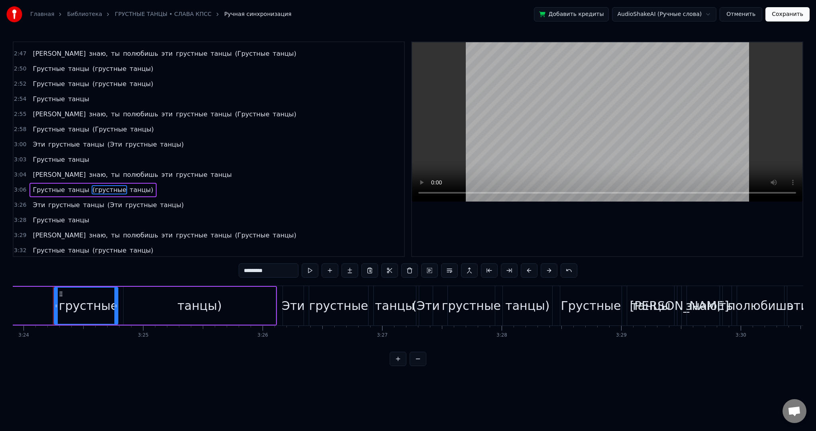
click at [315, 272] on button at bounding box center [309, 270] width 17 height 14
click at [189, 297] on div "танцы)" at bounding box center [199, 306] width 44 height 18
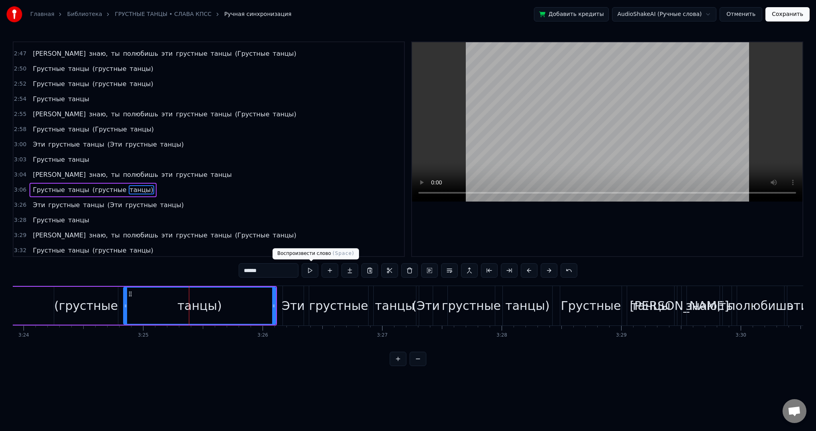
click at [314, 271] on button at bounding box center [309, 270] width 17 height 14
click at [151, 294] on div "танцы)" at bounding box center [199, 306] width 151 height 36
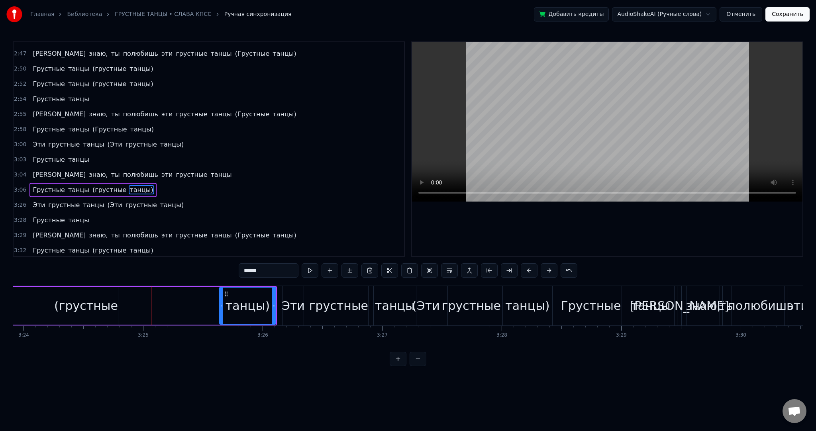
drag, startPoint x: 126, startPoint y: 305, endPoint x: 218, endPoint y: 301, distance: 92.5
click at [220, 301] on div at bounding box center [221, 306] width 3 height 36
click at [79, 302] on div "(грустные" at bounding box center [86, 306] width 64 height 18
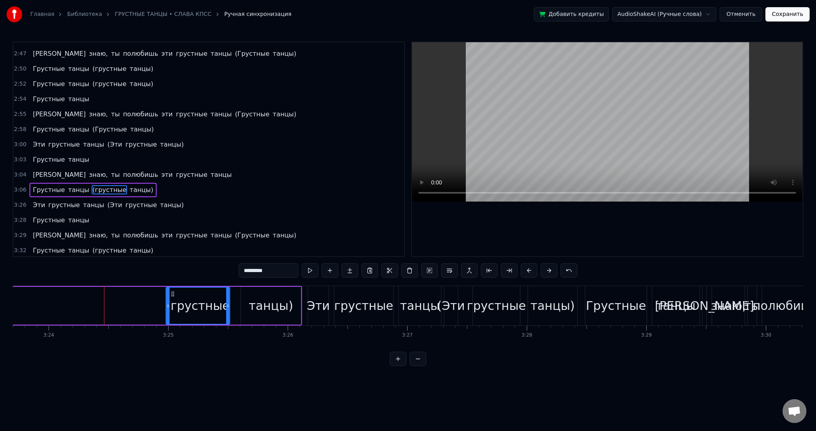
scroll to position [0, 24335]
drag, startPoint x: 59, startPoint y: 293, endPoint x: 184, endPoint y: 294, distance: 124.7
click at [186, 291] on icon at bounding box center [189, 294] width 6 height 6
drag, startPoint x: 181, startPoint y: 298, endPoint x: 192, endPoint y: 299, distance: 10.4
click at [192, 299] on div at bounding box center [192, 306] width 3 height 36
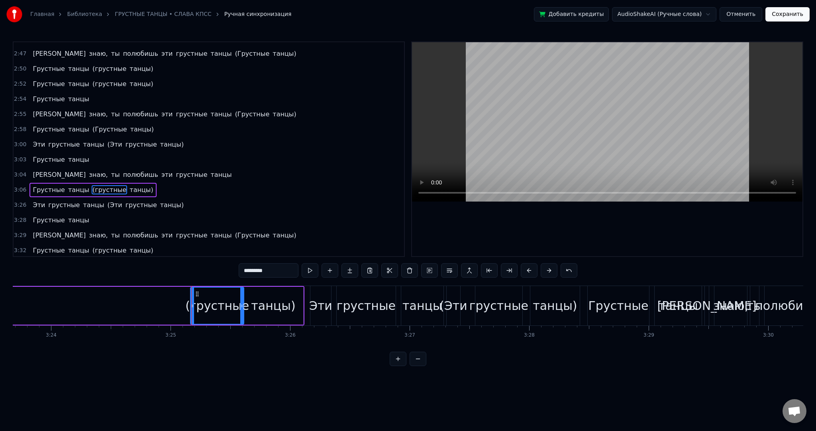
click at [68, 185] on span "танцы" at bounding box center [78, 189] width 23 height 9
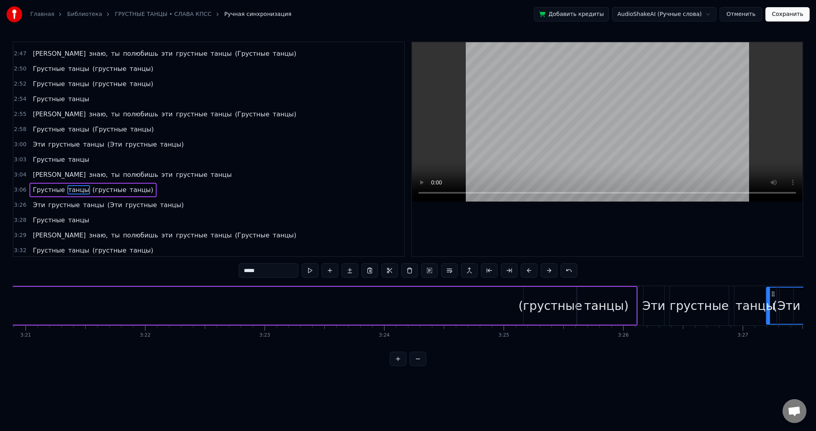
scroll to position [0, 24008]
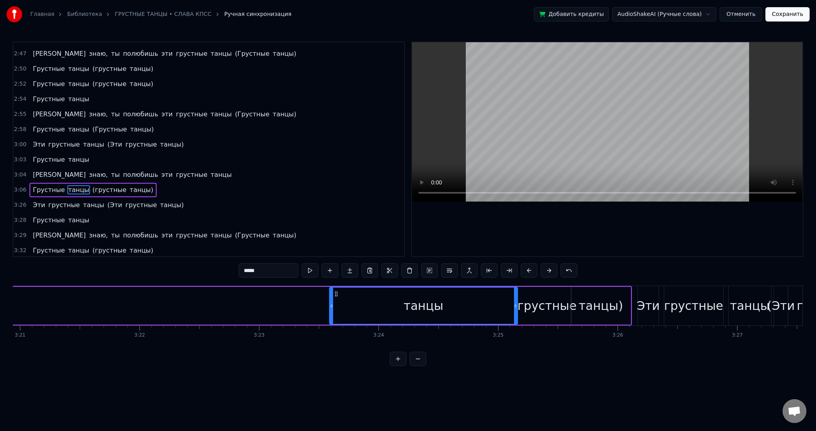
drag, startPoint x: 60, startPoint y: 292, endPoint x: 335, endPoint y: 289, distance: 275.2
click at [335, 289] on div "танцы" at bounding box center [423, 306] width 187 height 36
drag, startPoint x: 330, startPoint y: 296, endPoint x: 378, endPoint y: 285, distance: 48.9
click at [435, 296] on div "танцы" at bounding box center [476, 306] width 83 height 38
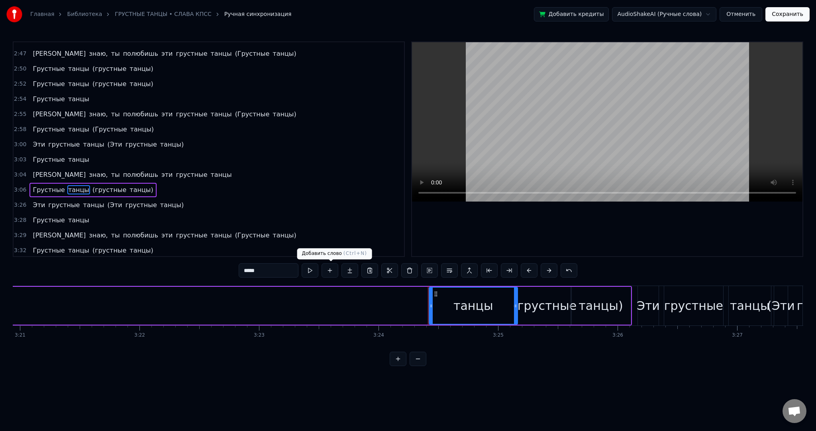
click at [318, 270] on button at bounding box center [309, 270] width 17 height 14
drag, startPoint x: 430, startPoint y: 305, endPoint x: 472, endPoint y: 304, distance: 41.4
click at [472, 304] on icon at bounding box center [472, 306] width 3 height 6
click at [44, 185] on span "Грустные" at bounding box center [48, 189] width 33 height 9
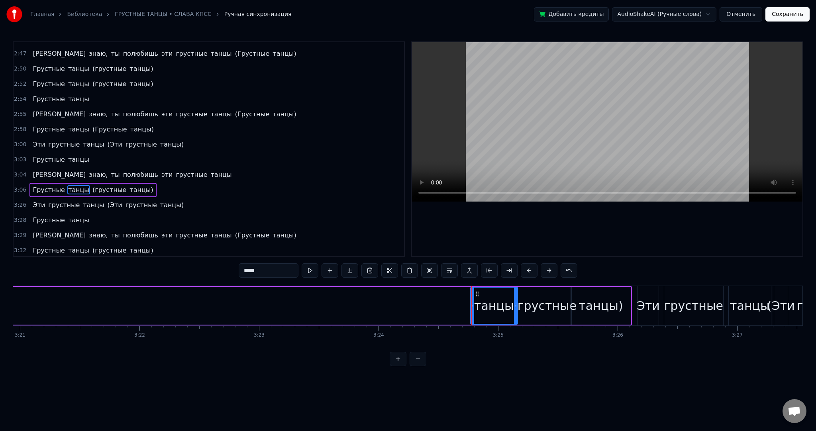
type input "********"
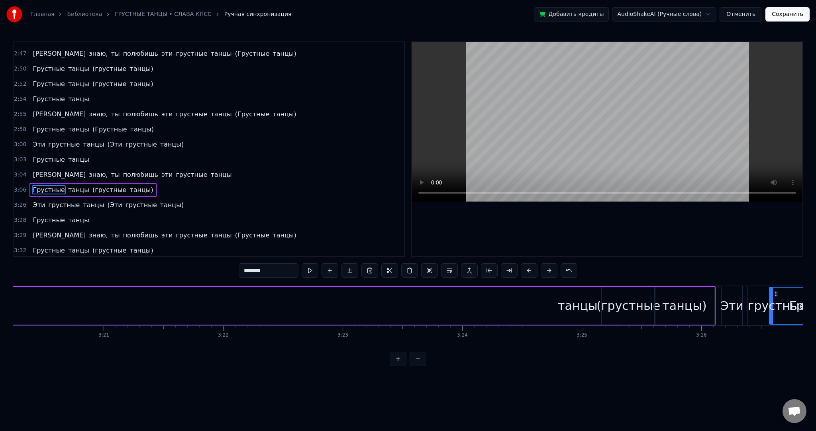
scroll to position [0, 23927]
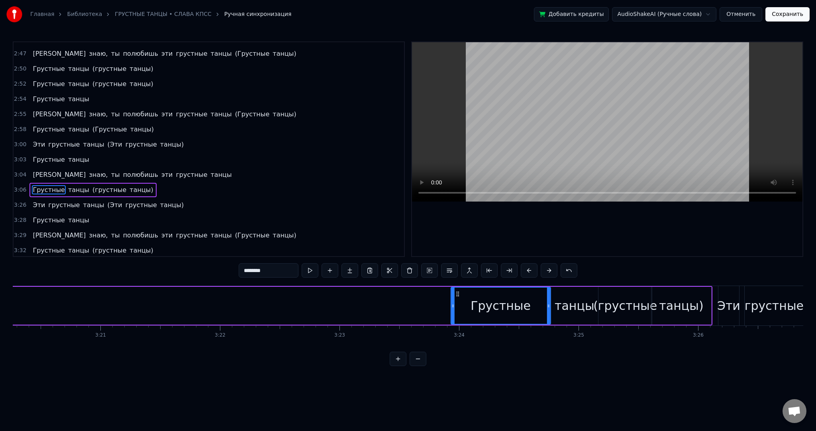
drag, startPoint x: 63, startPoint y: 292, endPoint x: 461, endPoint y: 307, distance: 398.1
click at [458, 315] on div "Грустные" at bounding box center [500, 306] width 99 height 36
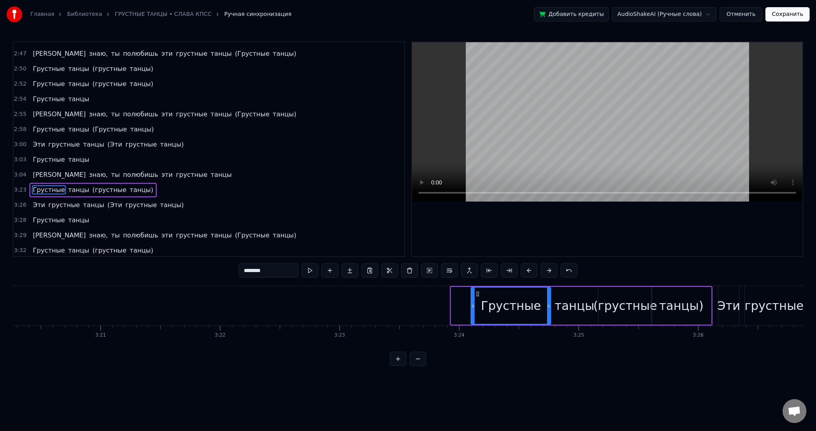
drag, startPoint x: 453, startPoint y: 305, endPoint x: 472, endPoint y: 303, distance: 19.2
click at [472, 303] on icon at bounding box center [472, 306] width 3 height 6
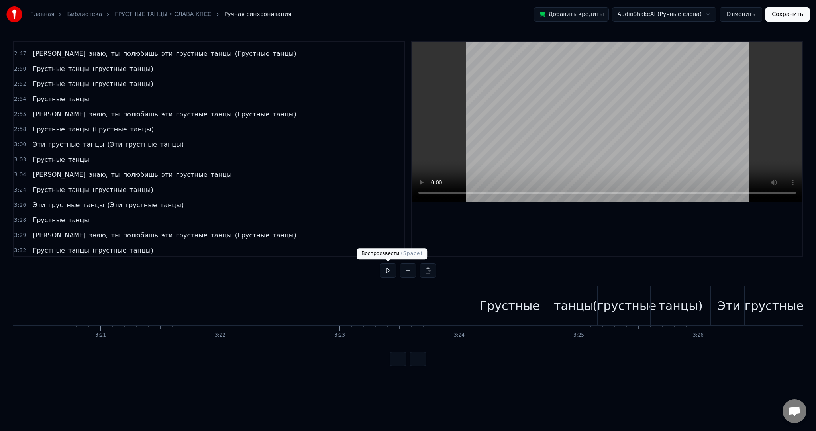
click at [386, 268] on button at bounding box center [388, 270] width 17 height 14
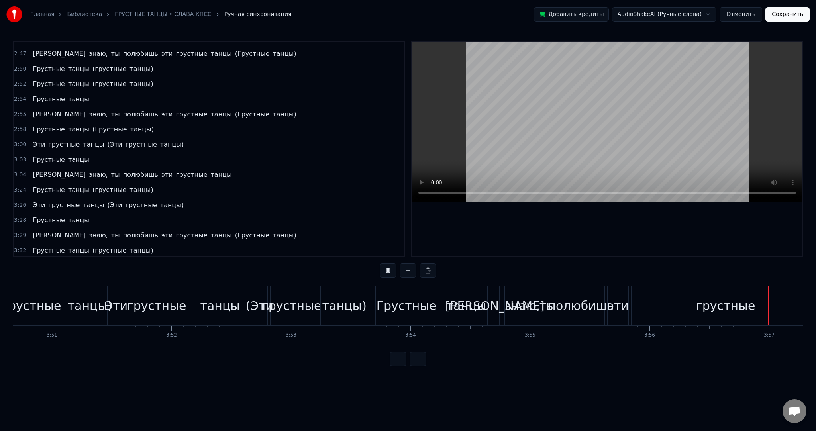
scroll to position [0, 28290]
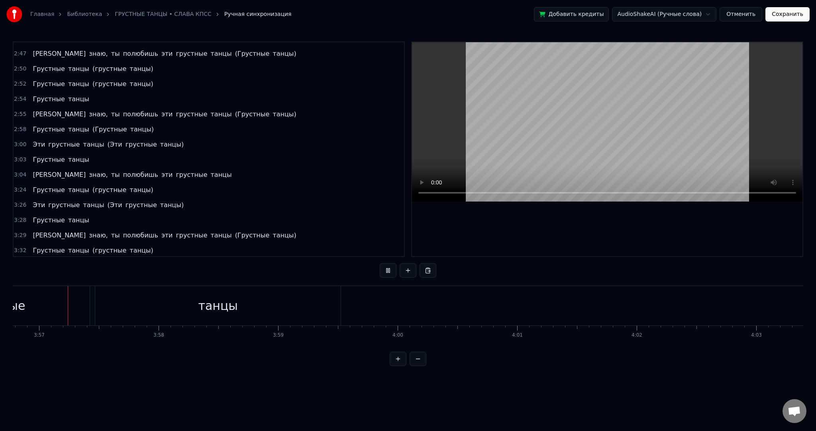
click at [386, 268] on button at bounding box center [388, 270] width 17 height 14
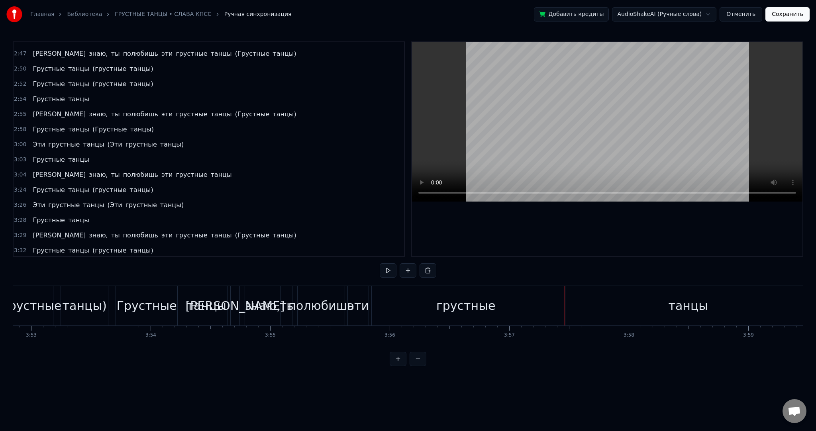
scroll to position [0, 27795]
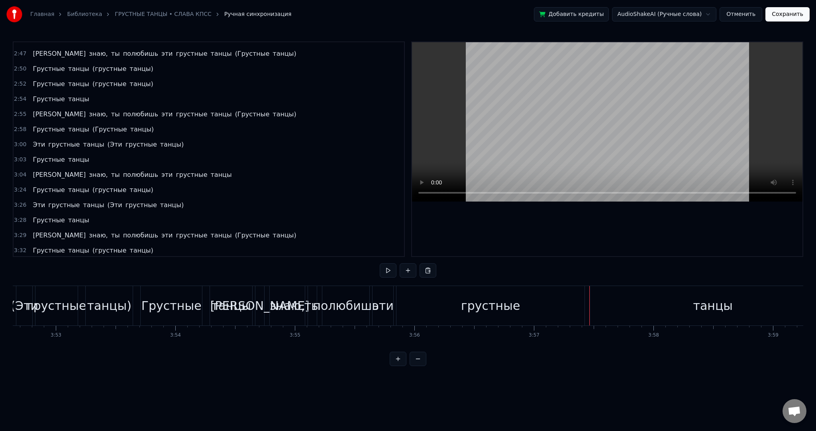
click at [546, 312] on div "грустные" at bounding box center [490, 305] width 188 height 39
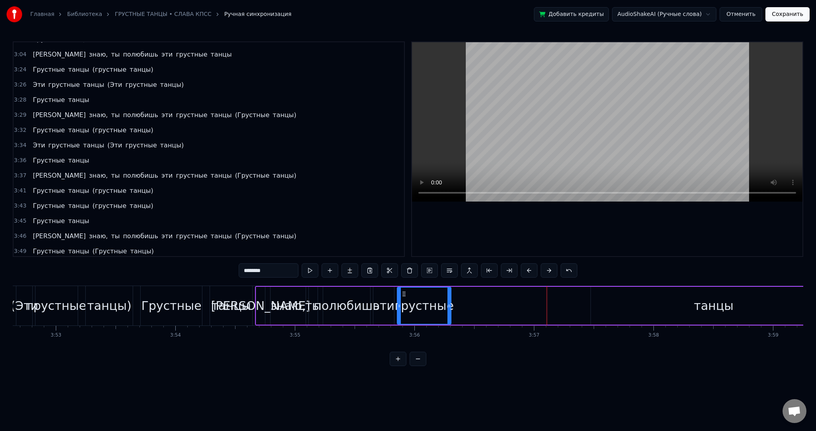
drag, startPoint x: 581, startPoint y: 309, endPoint x: 447, endPoint y: 310, distance: 134.2
click at [447, 310] on div at bounding box center [448, 306] width 3 height 36
click at [305, 268] on button at bounding box center [309, 270] width 17 height 14
click at [667, 310] on div "танцы" at bounding box center [713, 306] width 245 height 38
type input "*****"
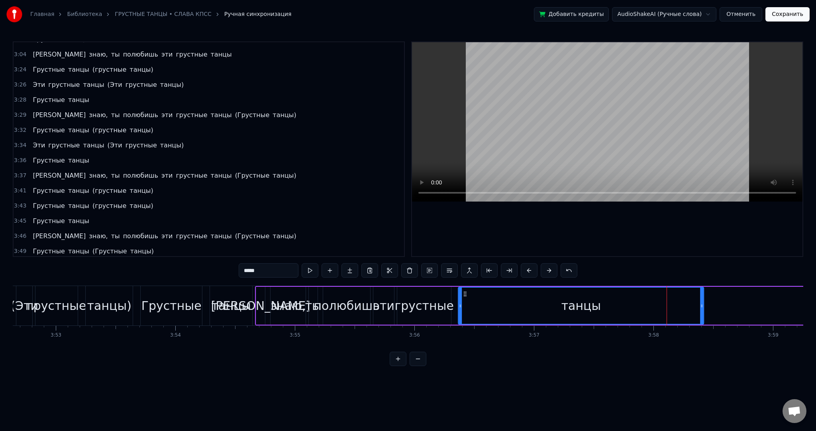
drag, startPoint x: 596, startPoint y: 295, endPoint x: 464, endPoint y: 296, distance: 132.2
click at [464, 296] on icon at bounding box center [465, 294] width 6 height 6
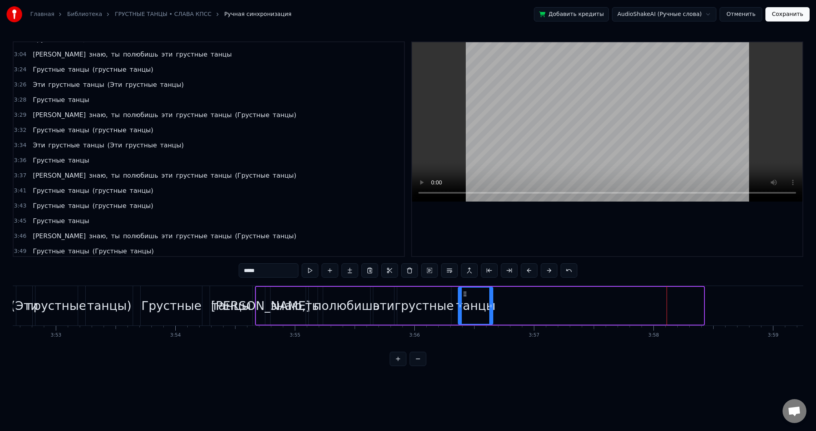
drag, startPoint x: 698, startPoint y: 304, endPoint x: 456, endPoint y: 295, distance: 242.3
click at [491, 300] on div at bounding box center [490, 306] width 3 height 36
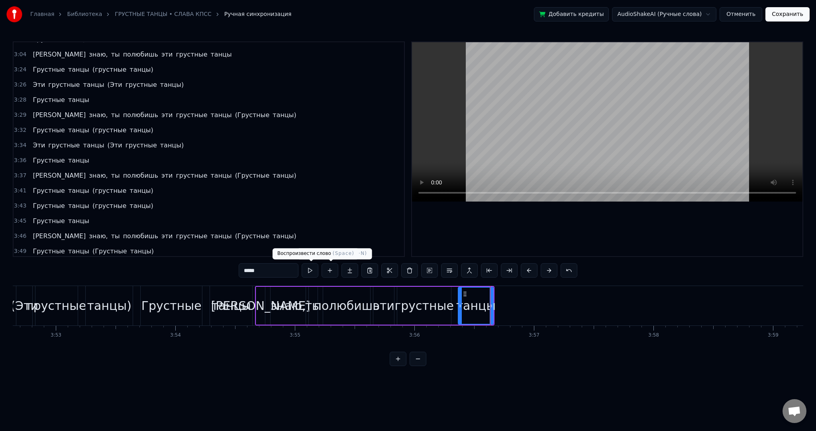
click at [313, 270] on button at bounding box center [309, 270] width 17 height 14
drag, startPoint x: 521, startPoint y: 301, endPoint x: 503, endPoint y: 296, distance: 18.7
click at [542, 302] on div at bounding box center [540, 306] width 3 height 36
click at [314, 273] on button at bounding box center [309, 270] width 17 height 14
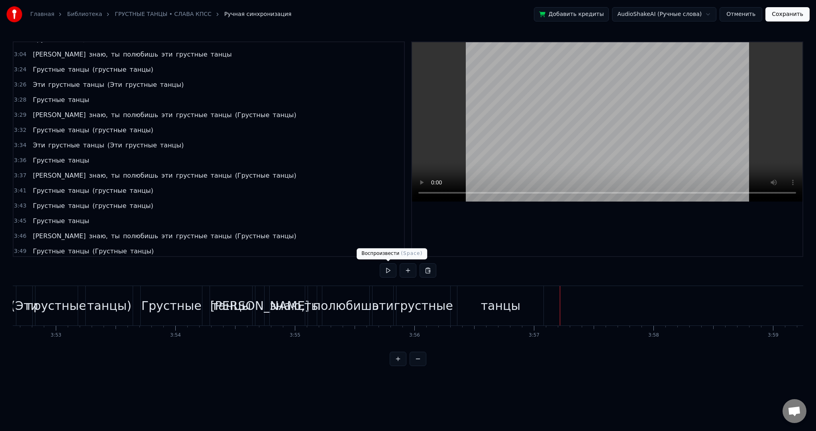
click at [390, 270] on button at bounding box center [388, 270] width 17 height 14
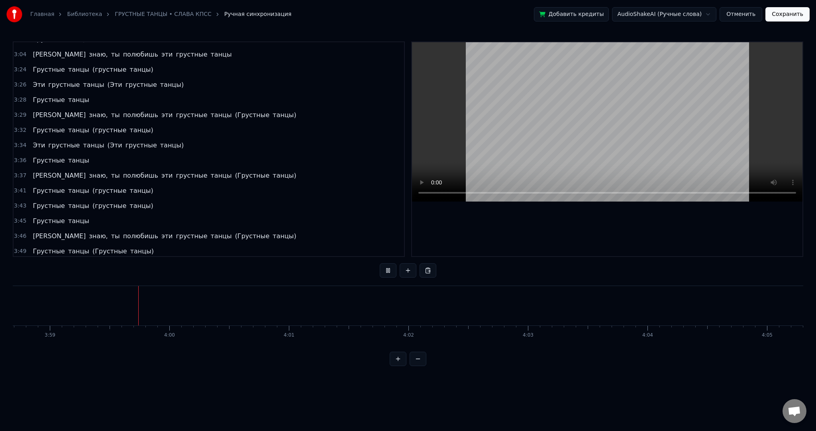
click at [533, 132] on video at bounding box center [607, 121] width 390 height 159
click at [782, 16] on button "Сохранить" at bounding box center [787, 14] width 44 height 14
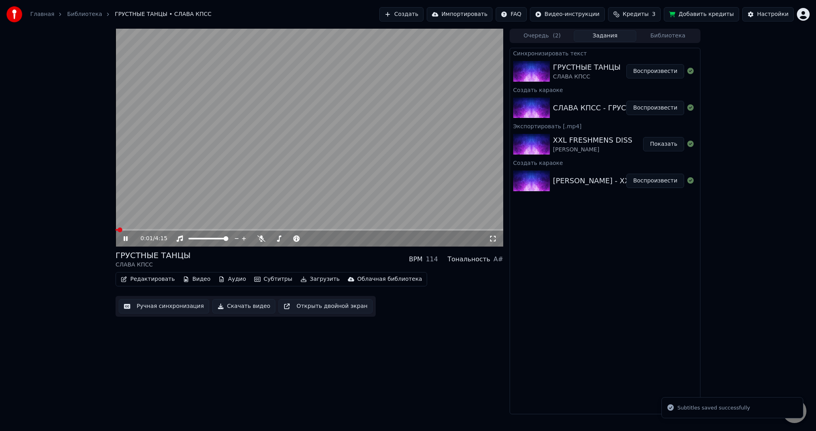
click at [295, 184] on video at bounding box center [309, 138] width 388 height 218
click at [309, 285] on div "Редактировать Видео Аудио Субтитры Загрузить Облачная библиотека" at bounding box center [270, 279] width 311 height 14
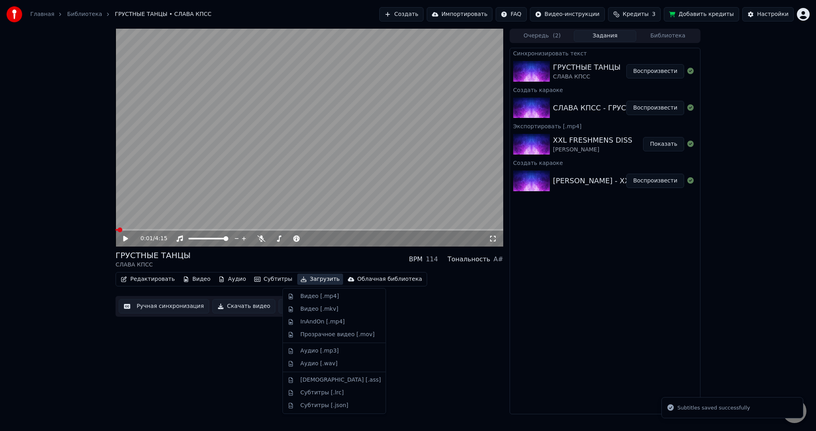
click at [309, 279] on button "Загрузить" at bounding box center [320, 279] width 46 height 11
click at [317, 291] on div "Видео [.mp4]" at bounding box center [334, 296] width 100 height 13
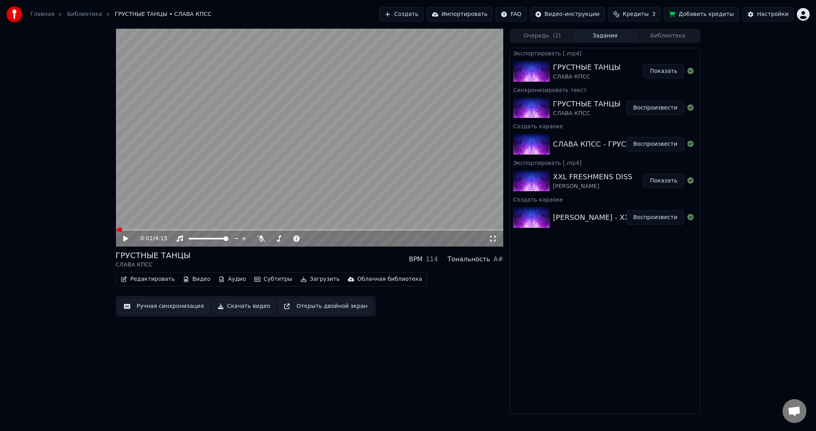
click at [803, 15] on html "Главная Библиотека ГРУСТНЫЕ ТАНЦЫ • СЛАВА КПСС Создать Импортировать FAQ Видео-…" at bounding box center [408, 215] width 816 height 431
click at [763, 86] on div "Выйти" at bounding box center [768, 92] width 92 height 13
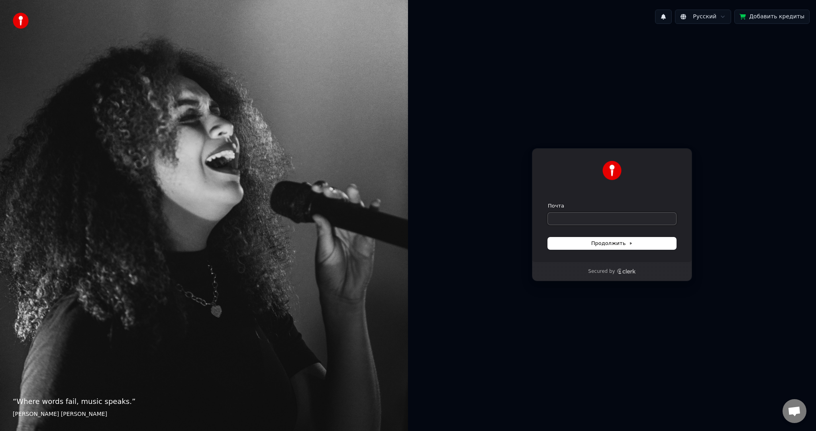
click at [573, 217] on input "Почта" at bounding box center [612, 219] width 128 height 12
paste input "**********"
click at [548, 202] on button "submit" at bounding box center [548, 202] width 0 height 0
type input "**********"
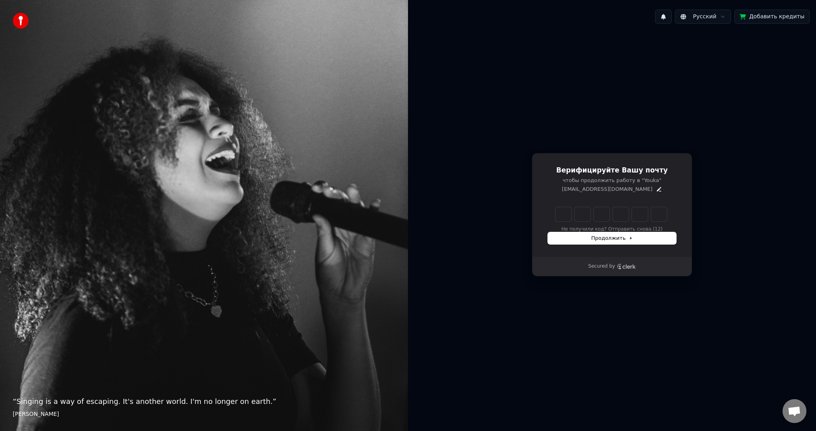
type input "******"
type input "*"
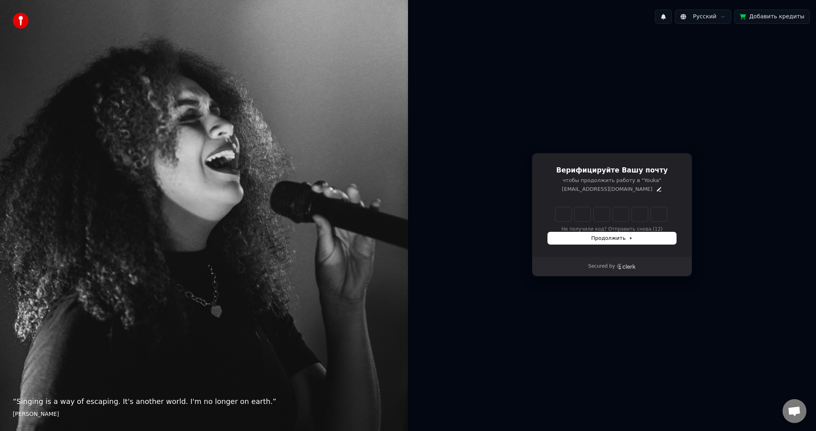
type input "*"
